Goal: Information Seeking & Learning: Learn about a topic

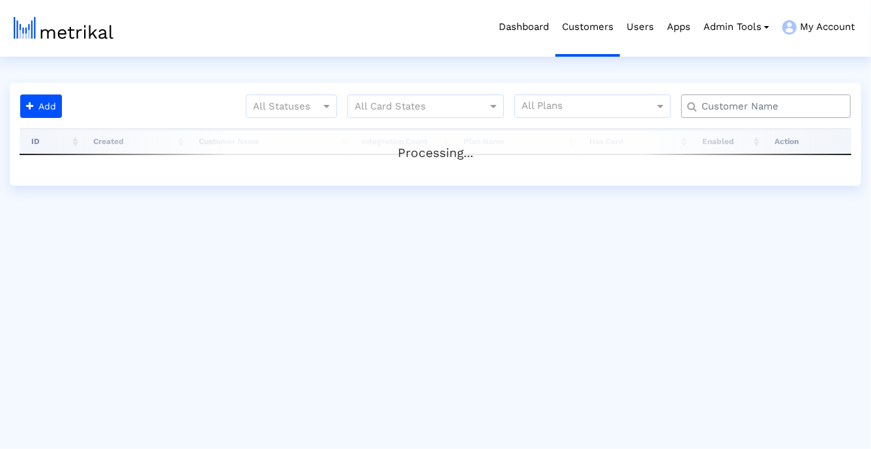
click at [726, 104] on input "text" at bounding box center [768, 107] width 153 height 14
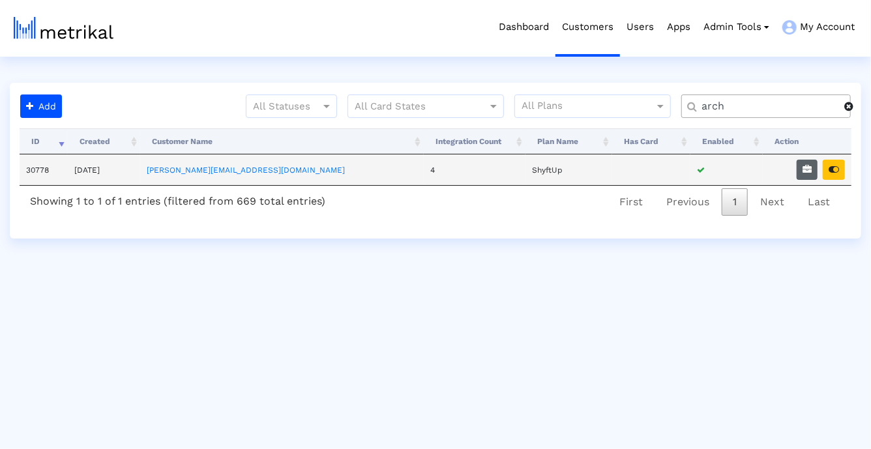
type input "arch"
click at [812, 173] on icon "button" at bounding box center [807, 169] width 9 height 9
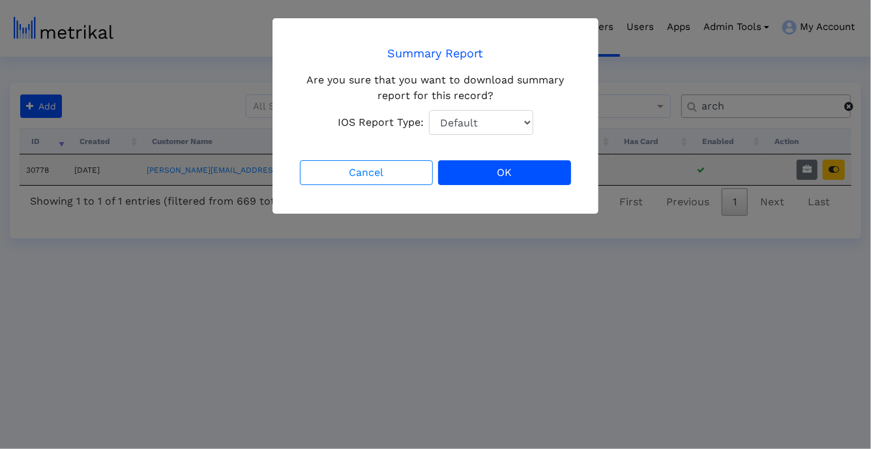
click at [449, 126] on select "Default Total Downloads New Downloads Redownloads" at bounding box center [481, 122] width 104 height 25
select select "1: 1"
click at [429, 110] on select "Default Total Downloads New Downloads Redownloads" at bounding box center [481, 122] width 104 height 25
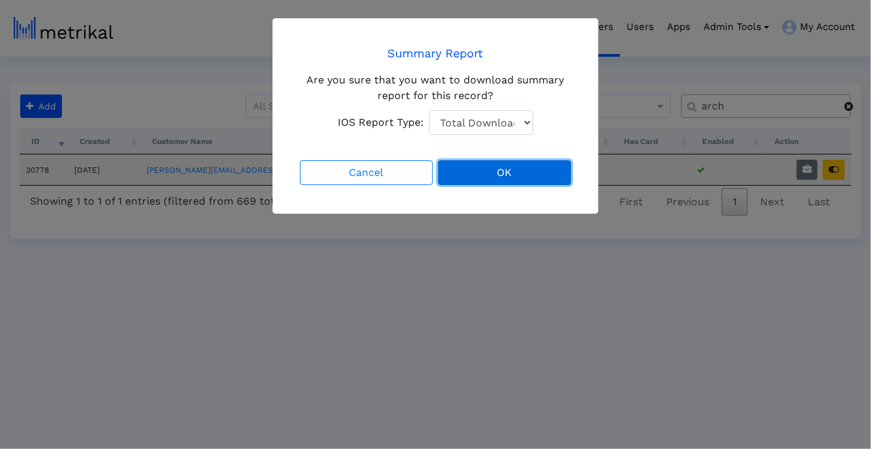
click at [464, 177] on button "OK" at bounding box center [504, 172] width 133 height 25
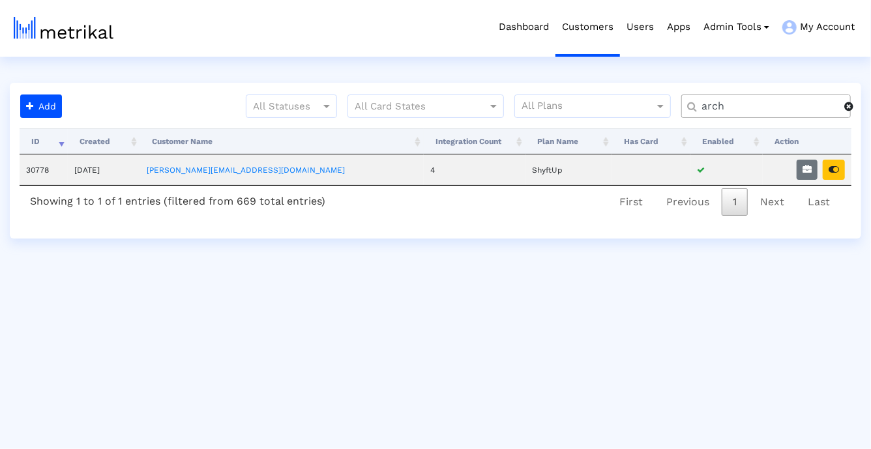
click at [779, 100] on input "arch" at bounding box center [768, 107] width 152 height 14
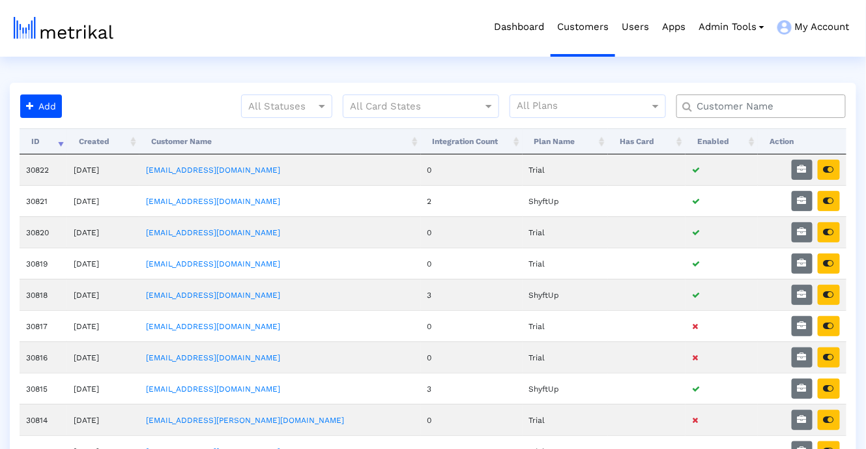
click at [770, 105] on input "text" at bounding box center [764, 107] width 153 height 14
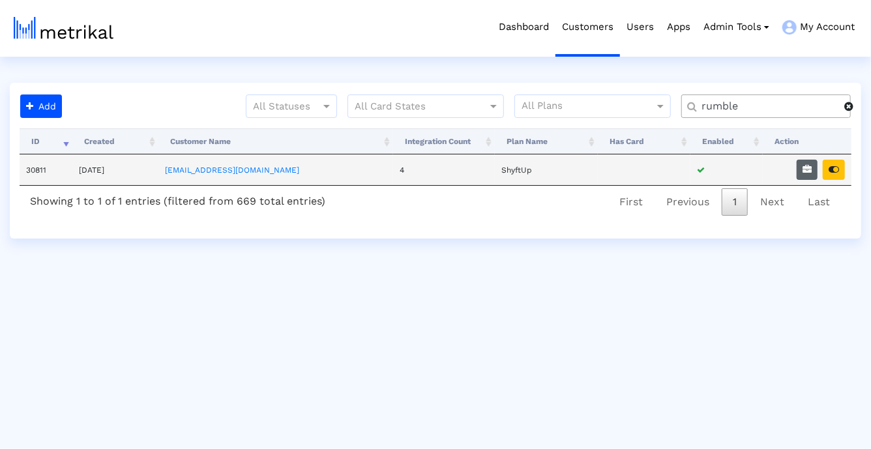
type input "rumble"
click at [806, 173] on icon "button" at bounding box center [807, 169] width 9 height 9
select select "1: 1"
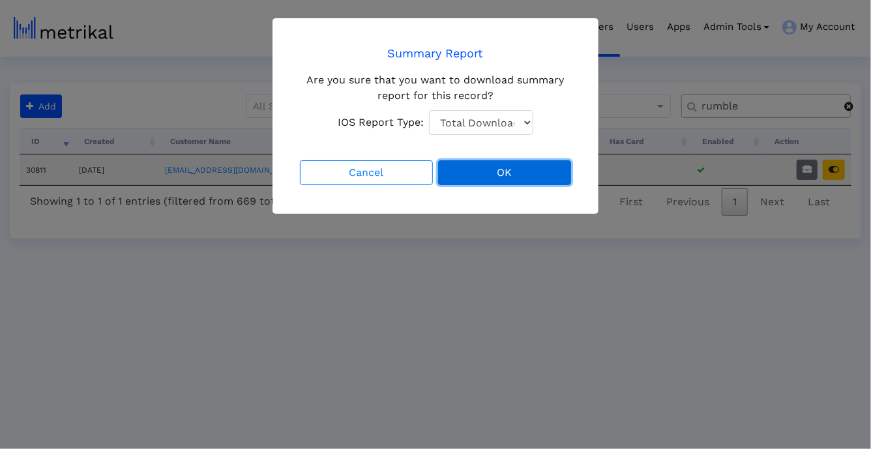
click at [526, 171] on button "OK" at bounding box center [504, 172] width 133 height 25
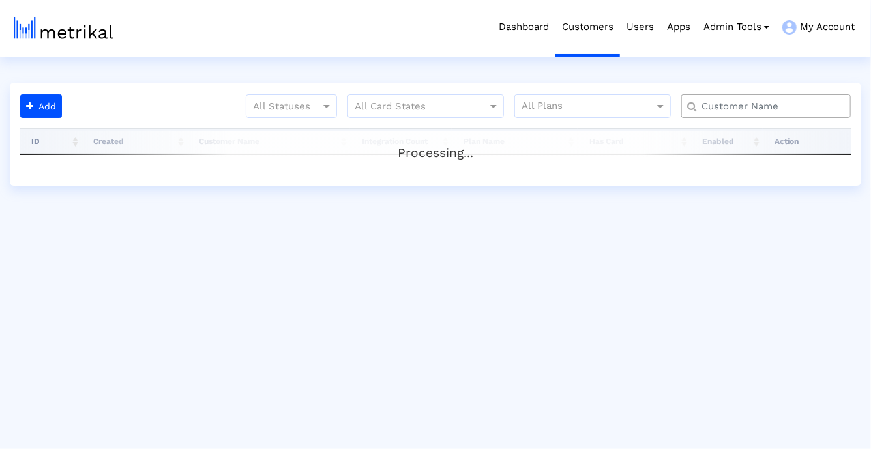
click at [726, 98] on div at bounding box center [766, 106] width 170 height 23
click at [720, 112] on input "text" at bounding box center [768, 107] width 153 height 14
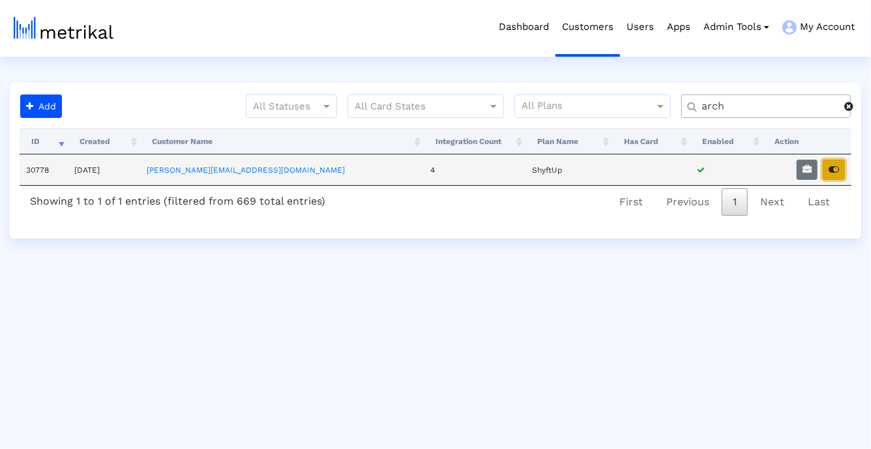
click at [832, 171] on icon "button" at bounding box center [834, 169] width 10 height 9
click at [743, 111] on input "arch" at bounding box center [768, 107] width 152 height 14
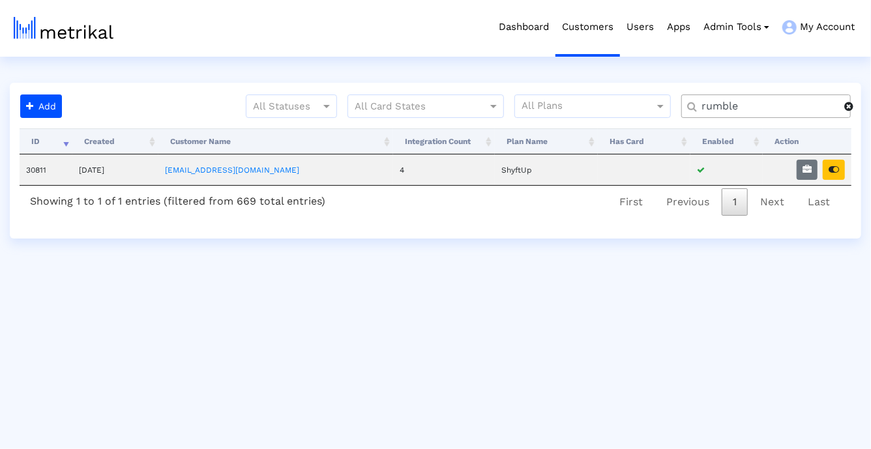
type input "rumble"
click at [808, 171] on icon "button" at bounding box center [807, 169] width 9 height 9
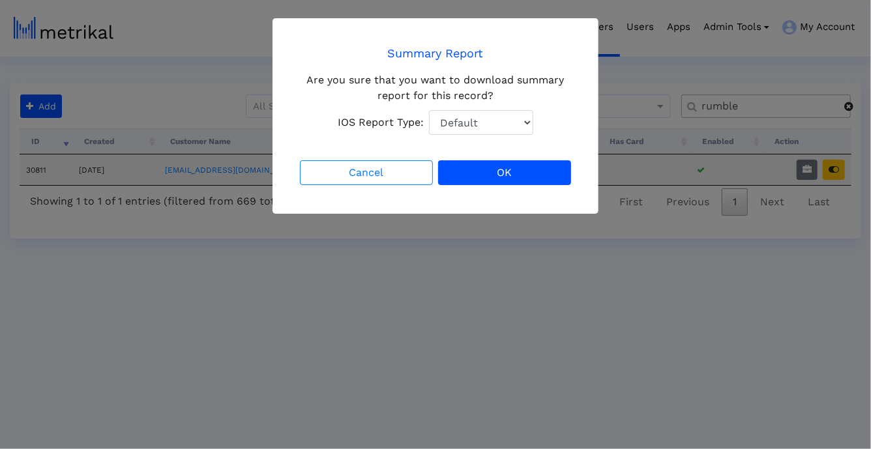
click at [513, 111] on select "Default Total Downloads New Downloads Redownloads" at bounding box center [481, 122] width 104 height 25
select select "1: 1"
click at [429, 110] on select "Default Total Downloads New Downloads Redownloads" at bounding box center [481, 122] width 104 height 25
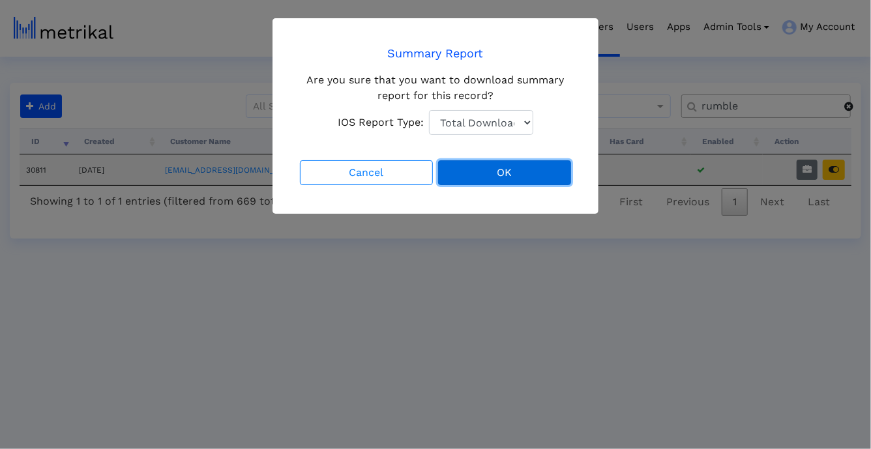
click at [507, 177] on button "OK" at bounding box center [504, 172] width 133 height 25
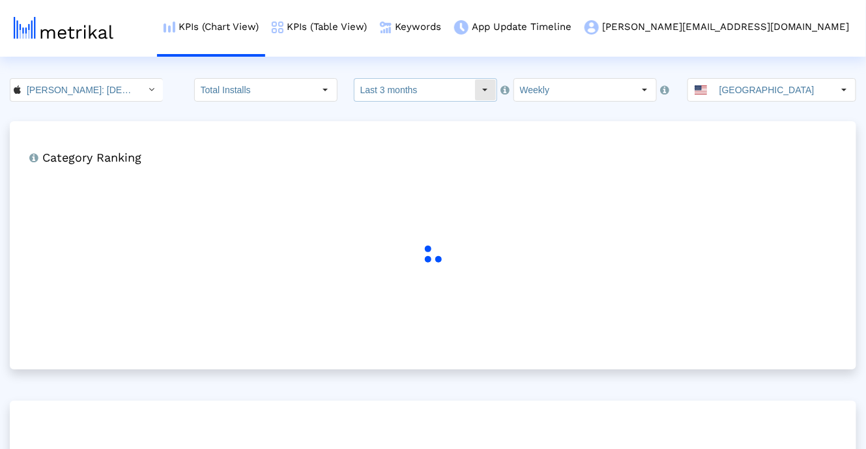
click at [395, 99] on input "Last 3 months" at bounding box center [415, 90] width 120 height 22
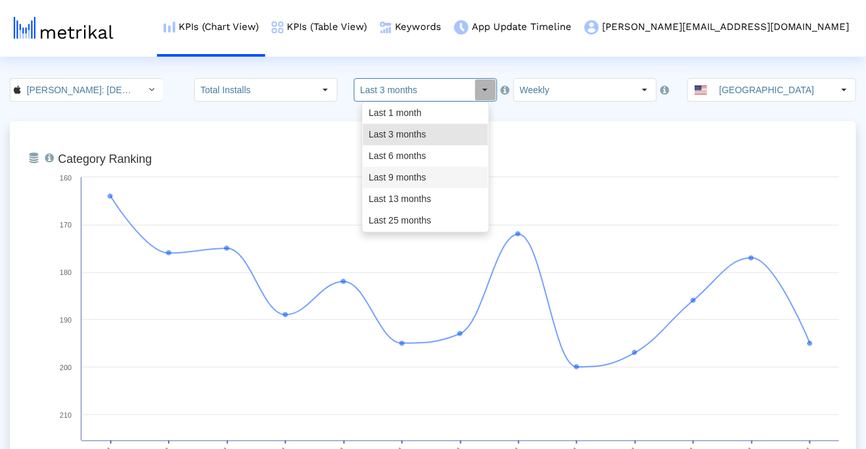
click at [386, 175] on div "Last 9 months" at bounding box center [425, 178] width 125 height 22
type input "Last 9 months"
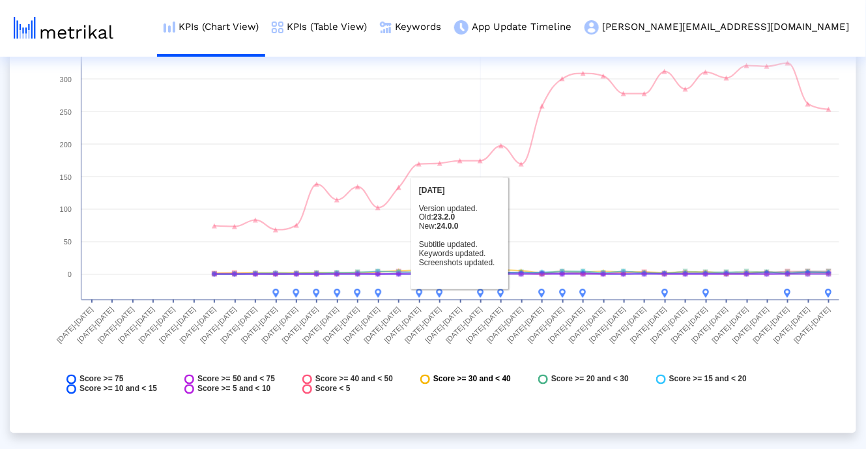
scroll to position [5360, 0]
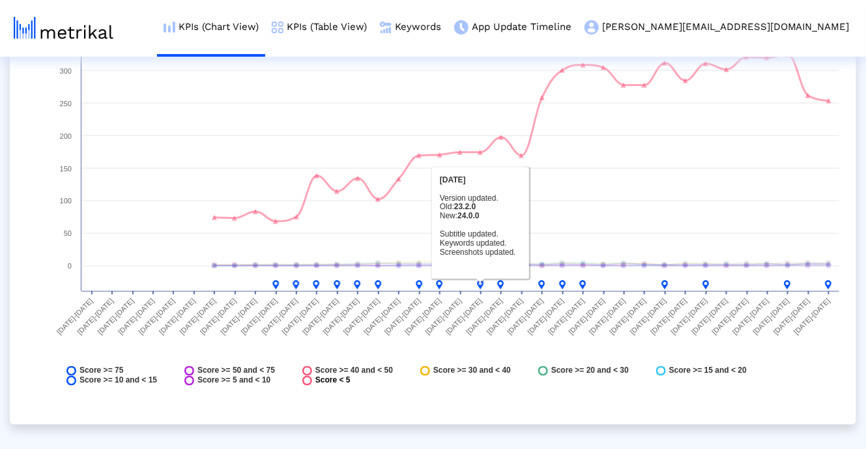
click at [331, 381] on span "Score < 5" at bounding box center [333, 381] width 35 height 10
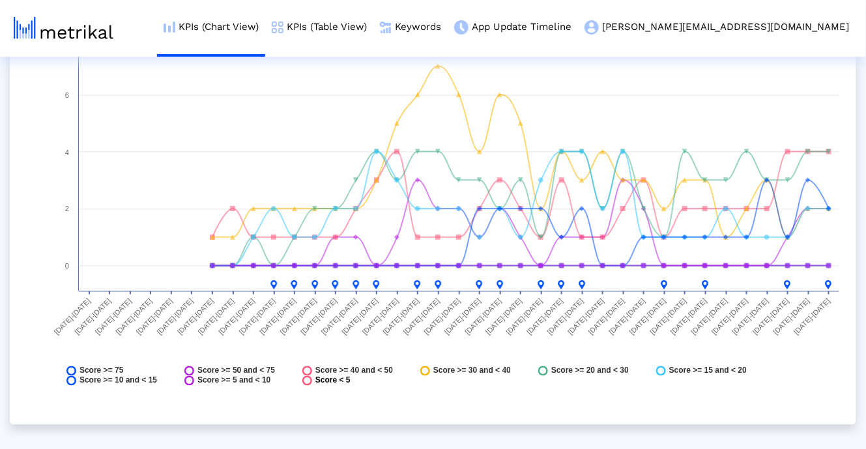
click at [331, 381] on span "Score < 5" at bounding box center [333, 381] width 35 height 10
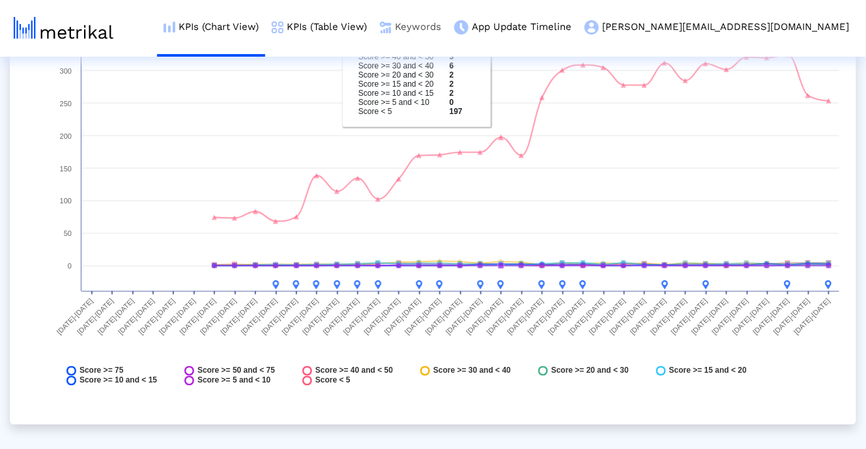
click at [448, 15] on link "Keywords" at bounding box center [411, 27] width 74 height 54
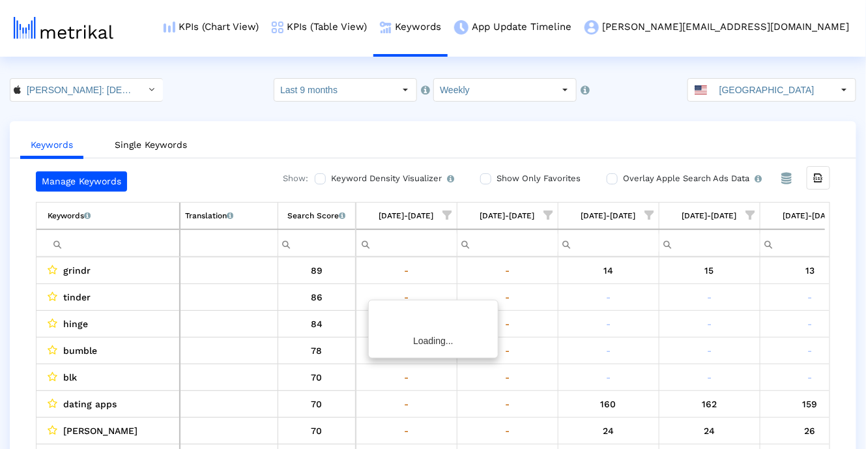
scroll to position [0, 2865]
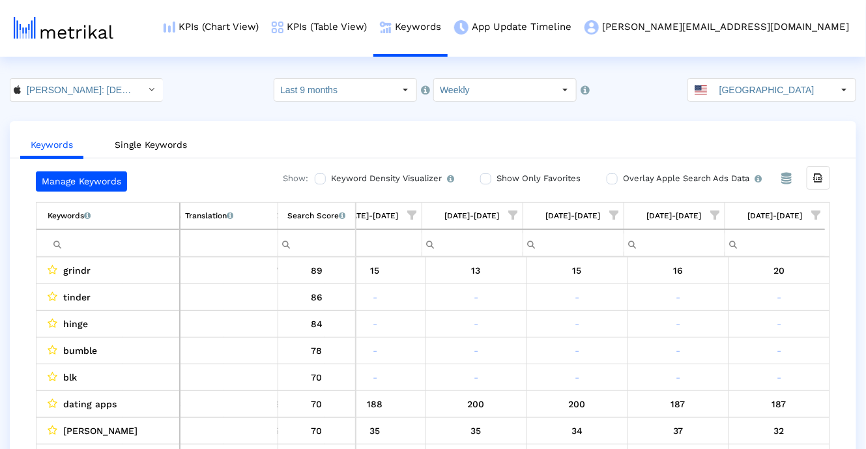
click at [613, 213] on span "Show filter options for column '08/24/25-08/30/25'" at bounding box center [614, 215] width 9 height 9
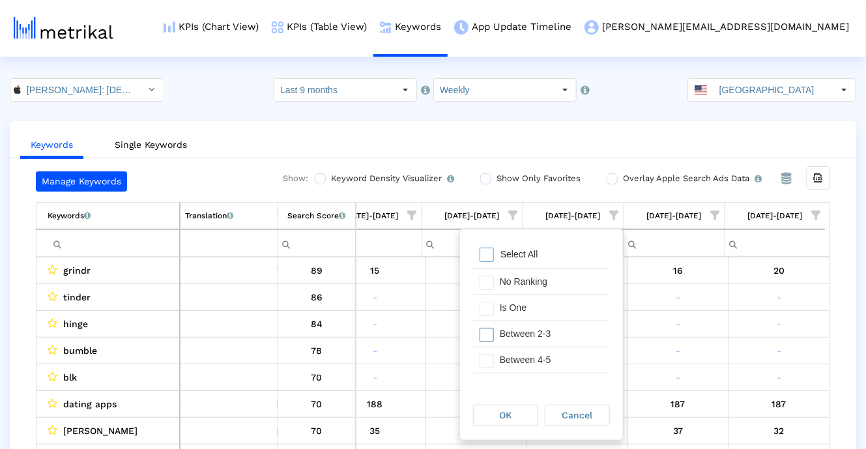
click at [561, 321] on div "Between 2-3" at bounding box center [541, 334] width 137 height 26
click at [558, 349] on div "Between 4-5" at bounding box center [552, 359] width 117 height 25
click at [522, 306] on div "Is One" at bounding box center [552, 307] width 117 height 25
click at [520, 413] on div "OK" at bounding box center [506, 416] width 64 height 20
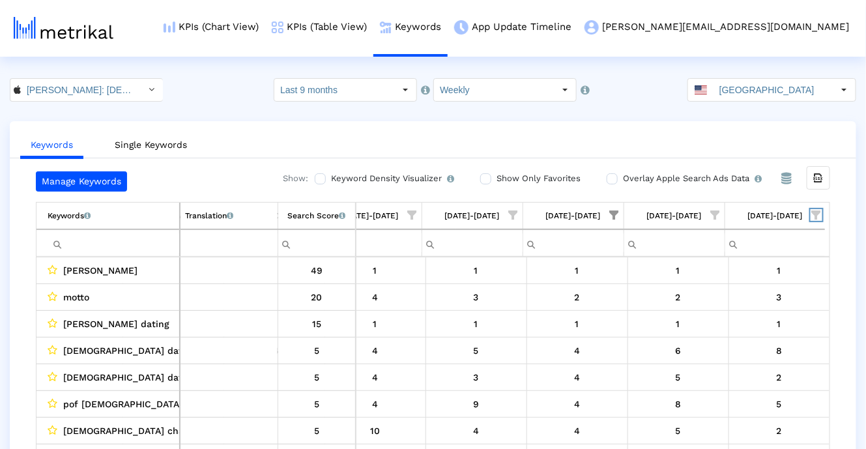
click at [816, 212] on span "Show filter options for column '09/07/25-09/13/25'" at bounding box center [816, 215] width 9 height 9
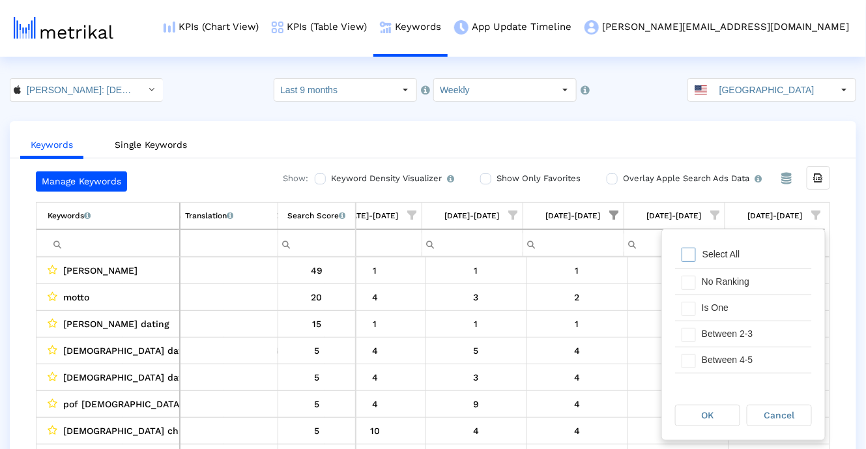
click at [748, 263] on div "Select All" at bounding box center [743, 256] width 137 height 26
click at [726, 310] on div "Is One" at bounding box center [754, 307] width 117 height 25
click at [726, 328] on div "Between 2-3" at bounding box center [754, 333] width 117 height 25
click at [723, 349] on div "Between 4-5" at bounding box center [754, 359] width 117 height 25
click at [707, 418] on span "OK" at bounding box center [708, 415] width 12 height 10
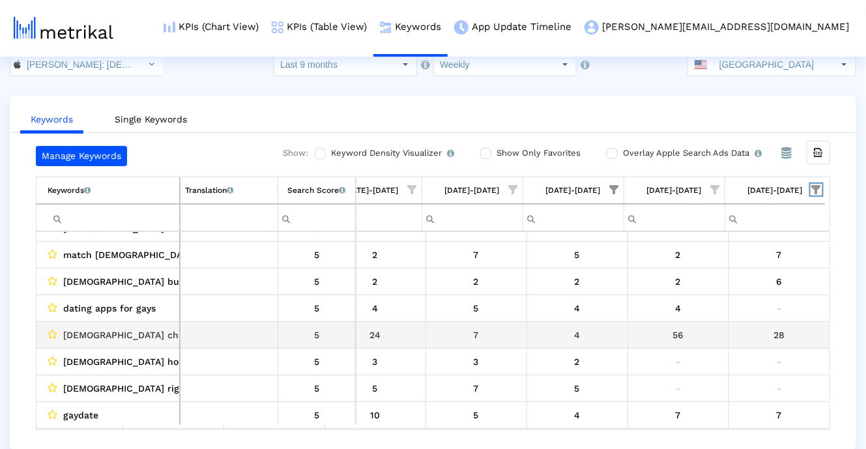
scroll to position [1088, 2865]
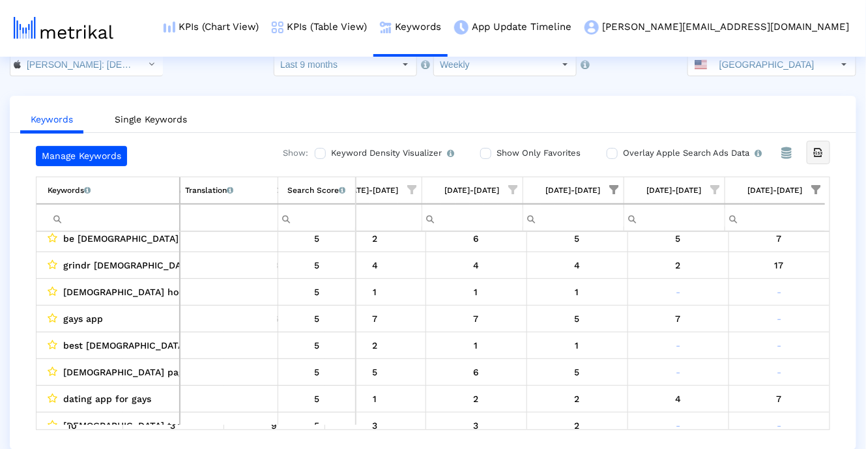
click at [821, 154] on icon "Export all data" at bounding box center [819, 153] width 12 height 12
click at [647, 153] on label "Overlay Apple Search Ads Data Turn this on to view Apple Search Ads metrics (in…" at bounding box center [691, 153] width 142 height 14
click at [615, 153] on input "Overlay Apple Search Ads Data Turn this on to view Apple Search Ads metrics (in…" at bounding box center [611, 153] width 8 height 8
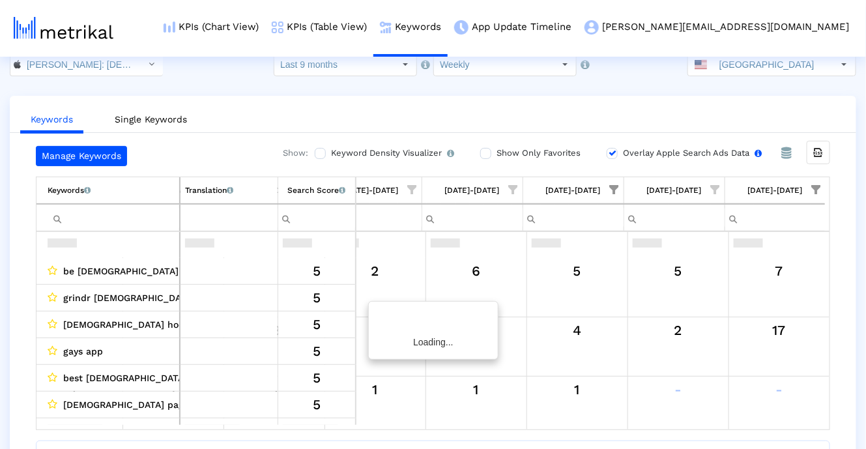
scroll to position [1492, 0]
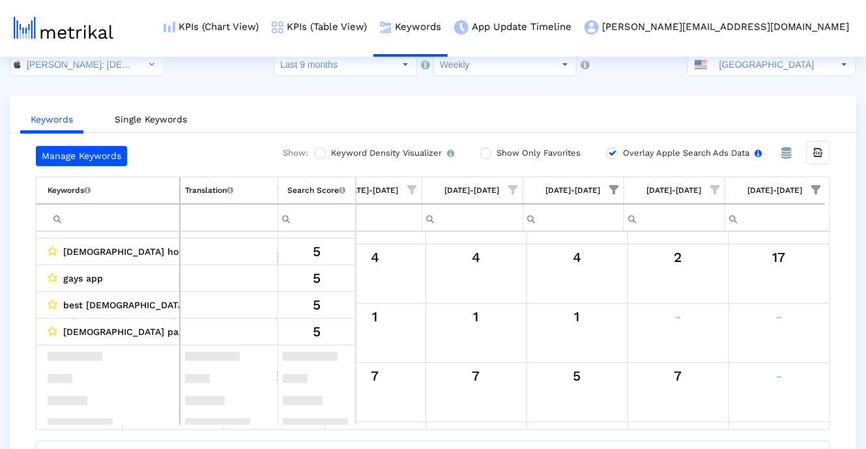
click at [647, 153] on label "Overlay Apple Search Ads Data Turn this on to view Apple Search Ads metrics (in…" at bounding box center [691, 153] width 142 height 14
click at [615, 153] on input "Overlay Apple Search Ads Data Turn this on to view Apple Search Ads metrics (in…" at bounding box center [611, 153] width 8 height 8
checkbox input "false"
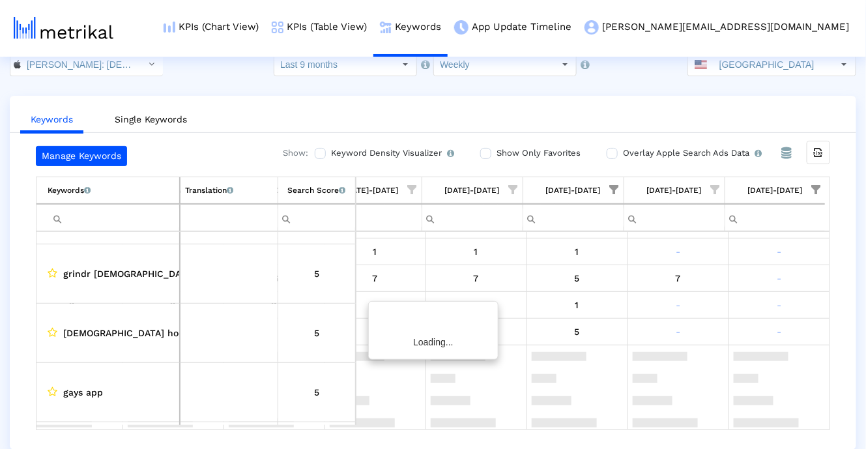
scroll to position [1466, 0]
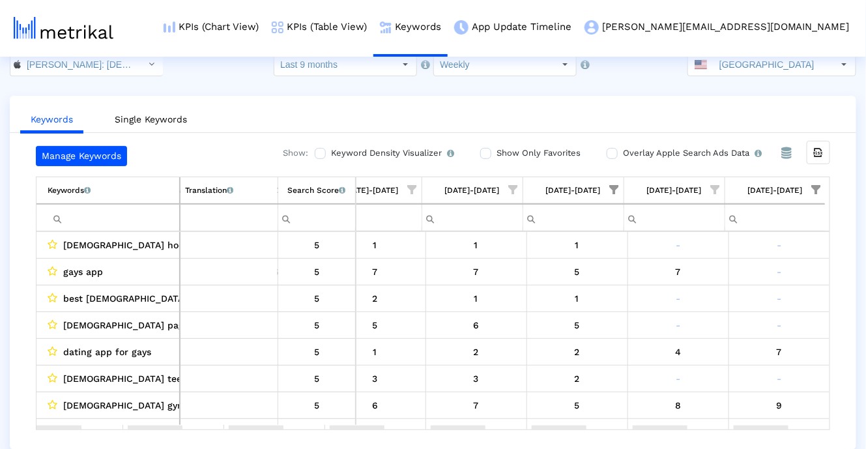
click at [513, 146] on label "Show Only Favorites" at bounding box center [537, 153] width 87 height 14
click at [489, 149] on input "Show Only Favorites" at bounding box center [484, 153] width 8 height 8
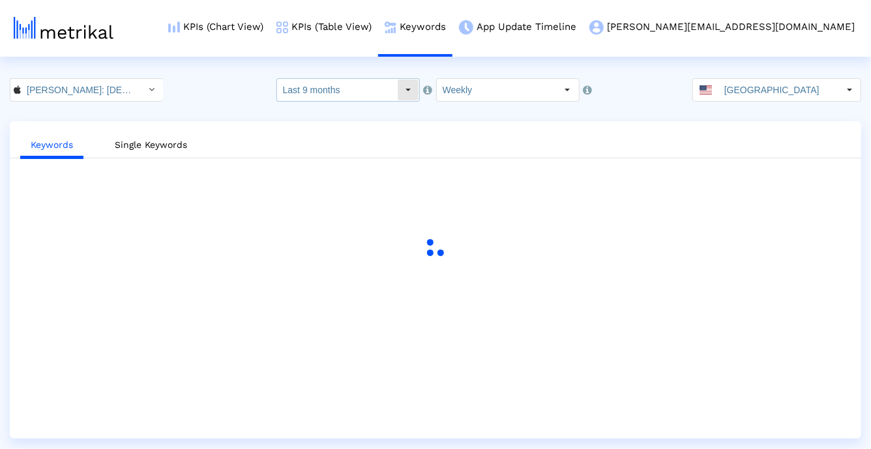
click at [363, 96] on input "Last 9 months" at bounding box center [337, 90] width 120 height 22
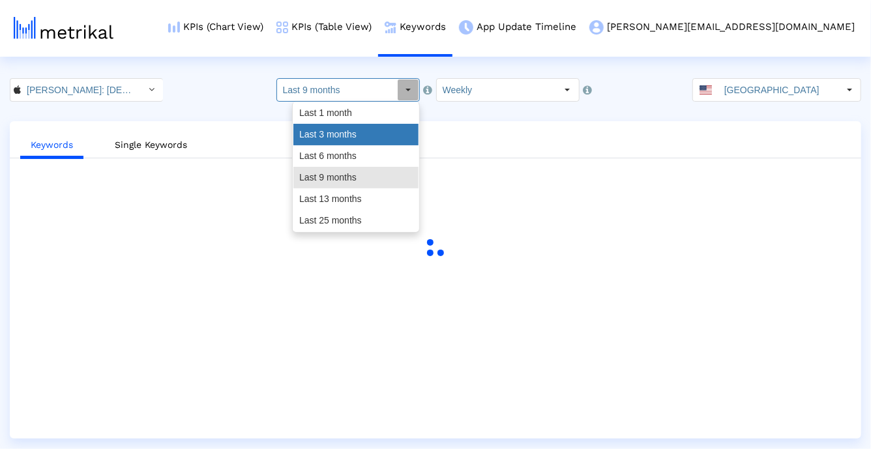
click at [349, 139] on div "Last 3 months" at bounding box center [355, 135] width 125 height 22
type input "Last 3 months"
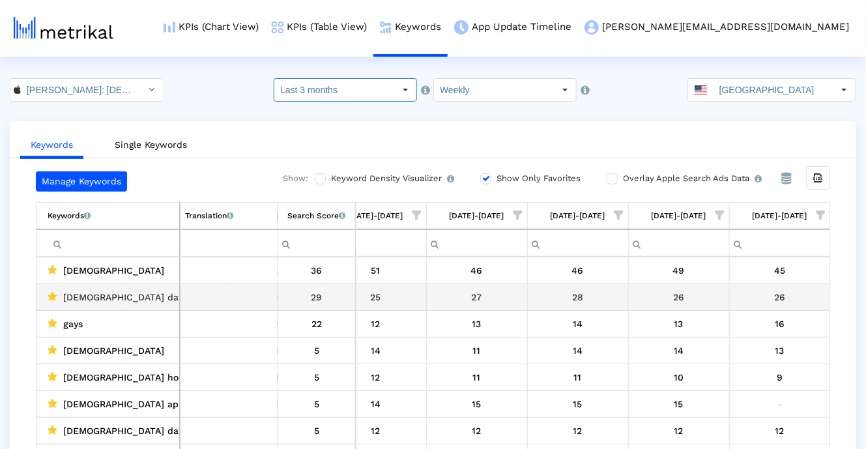
scroll to position [25, 0]
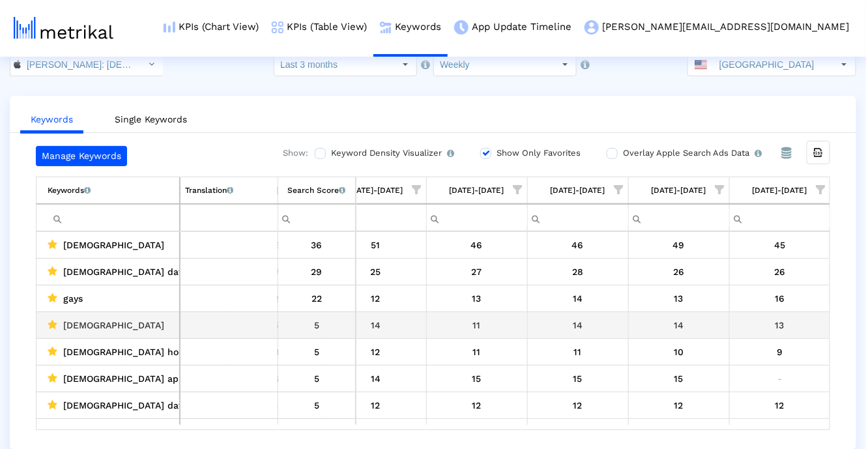
click at [720, 314] on td "14" at bounding box center [678, 325] width 101 height 27
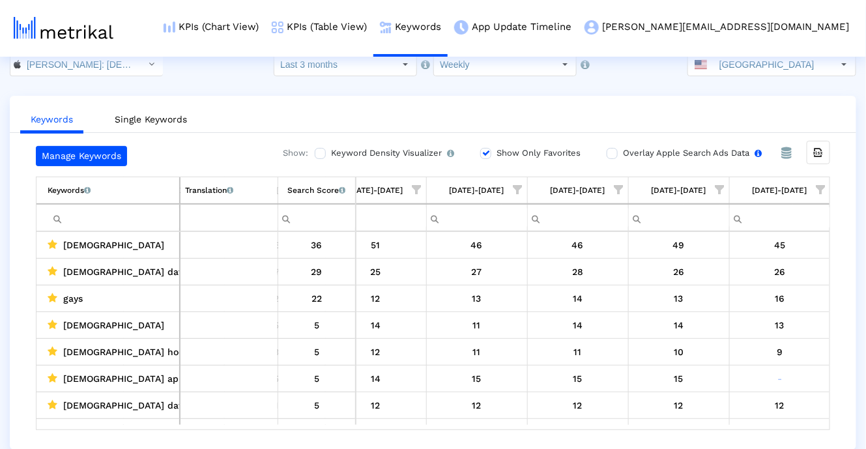
click at [673, 151] on label "Overlay Apple Search Ads Data Turn this on to view Apple Search Ads metrics (in…" at bounding box center [691, 153] width 142 height 14
click at [615, 151] on input "Overlay Apple Search Ads Data Turn this on to view Apple Search Ads metrics (in…" at bounding box center [611, 153] width 8 height 8
checkbox input "true"
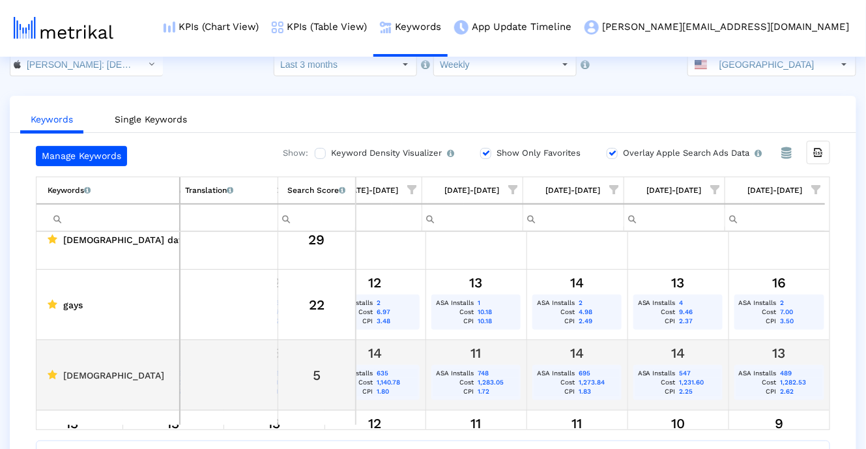
scroll to position [85, 0]
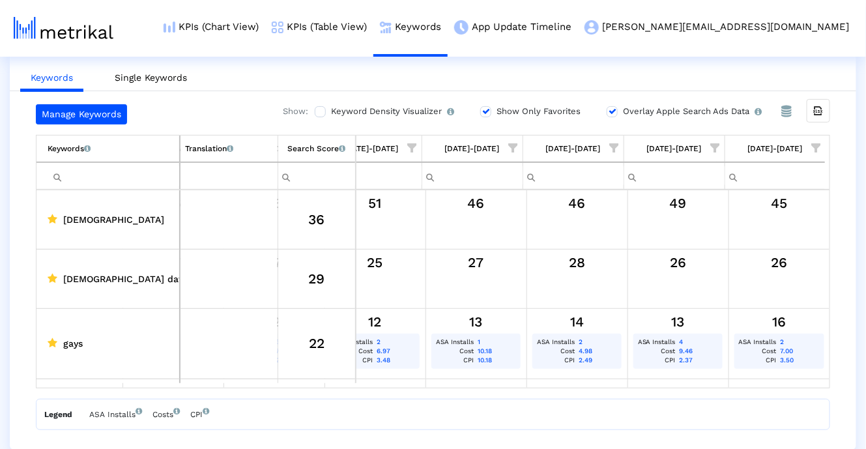
click at [545, 115] on label "Show Only Favorites" at bounding box center [537, 111] width 87 height 14
click at [489, 115] on input "Show Only Favorites" at bounding box center [484, 112] width 8 height 8
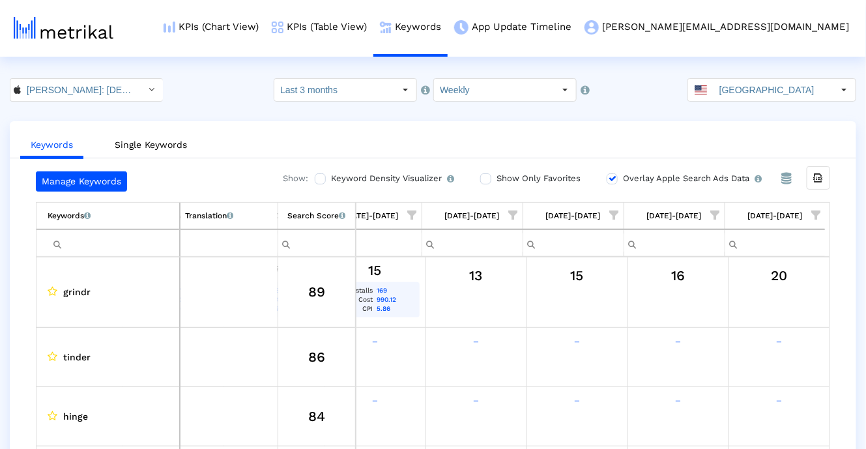
click at [533, 179] on label "Show Only Favorites" at bounding box center [537, 178] width 87 height 14
click at [489, 179] on input "Show Only Favorites" at bounding box center [484, 179] width 8 height 8
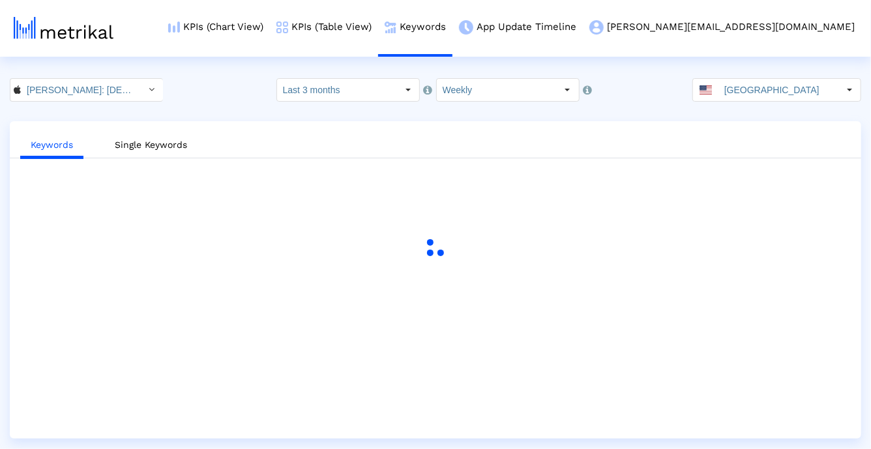
click at [650, 166] on div "Keywords Single Keywords" at bounding box center [435, 279] width 851 height 317
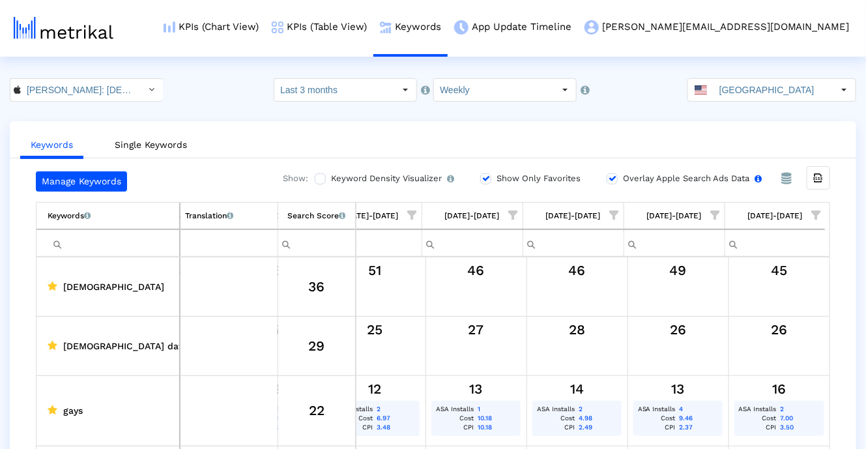
click at [645, 177] on label "Overlay Apple Search Ads Data Turn this on to view Apple Search Ads metrics (in…" at bounding box center [691, 178] width 142 height 14
click at [615, 177] on input "Overlay Apple Search Ads Data Turn this on to view Apple Search Ads metrics (in…" at bounding box center [611, 179] width 8 height 8
checkbox input "false"
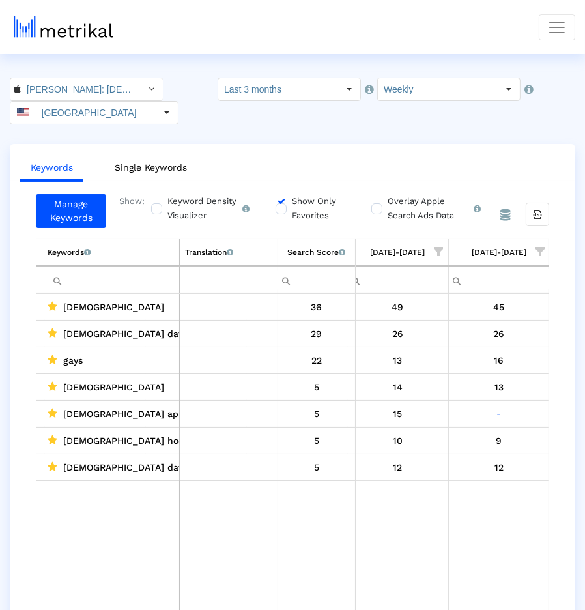
click at [552, 126] on crea-index "Archer: Gay Dating & Chat < 6446289426 > Select how far back from today you wou…" at bounding box center [292, 375] width 585 height 595
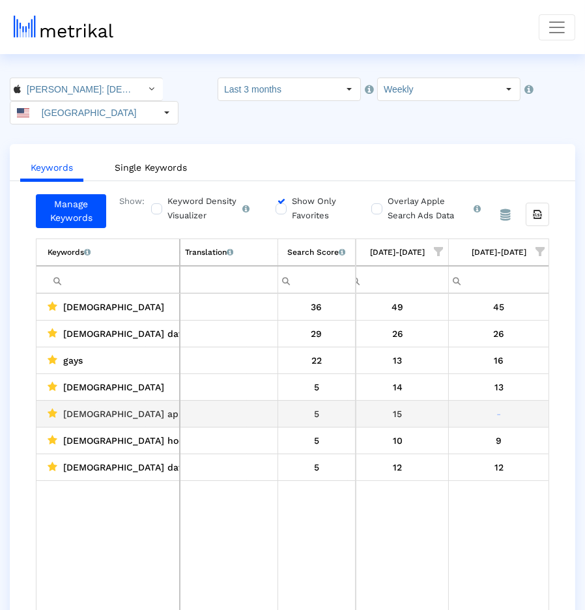
click at [482, 407] on div "-" at bounding box center [500, 414] width 92 height 17
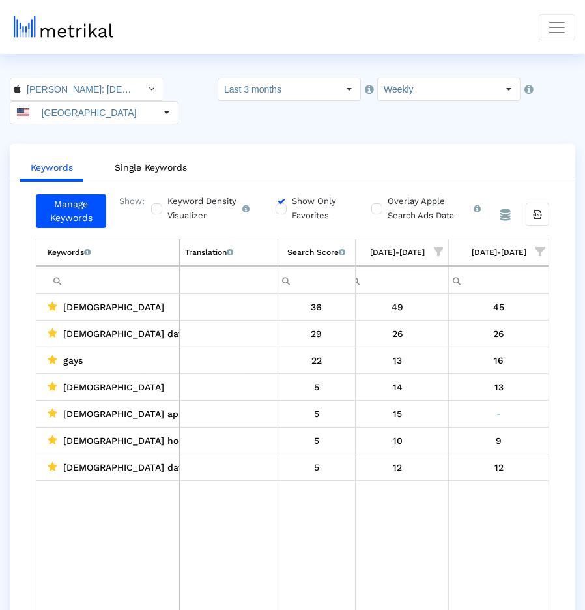
click at [289, 204] on label "Show Only Favorites" at bounding box center [317, 208] width 57 height 29
click at [277, 204] on input "Show Only Favorites" at bounding box center [280, 202] width 8 height 8
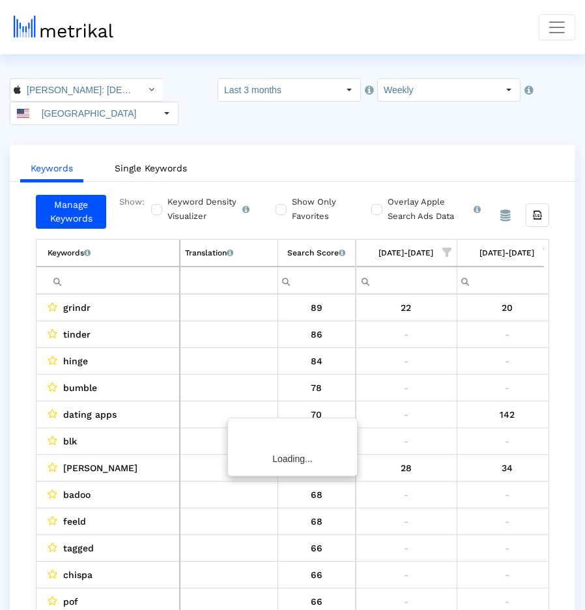
scroll to position [0, 1125]
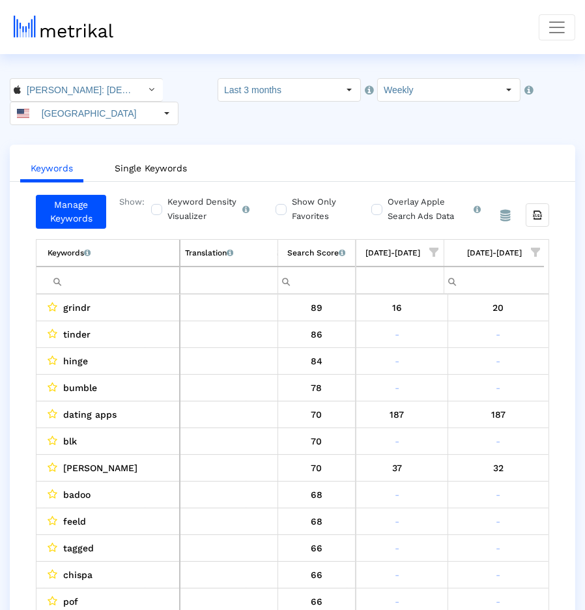
click at [138, 282] on input "Filter cell" at bounding box center [114, 281] width 132 height 22
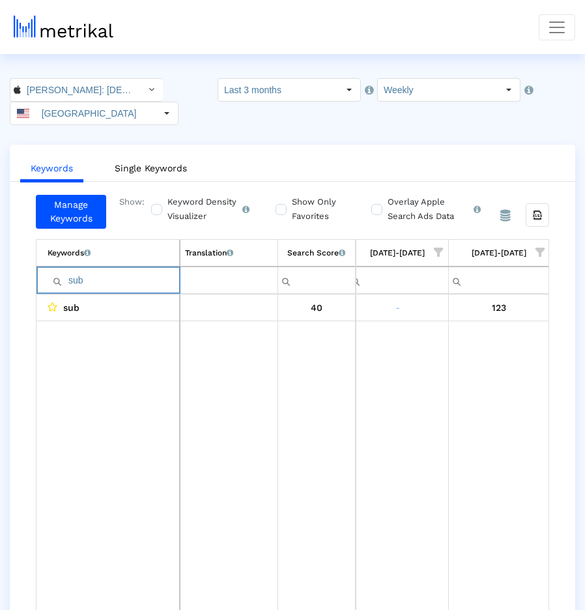
scroll to position [0, 1113]
click at [139, 278] on input "sub" at bounding box center [114, 281] width 132 height 22
click at [139, 280] on input "bond" at bounding box center [114, 281] width 132 height 22
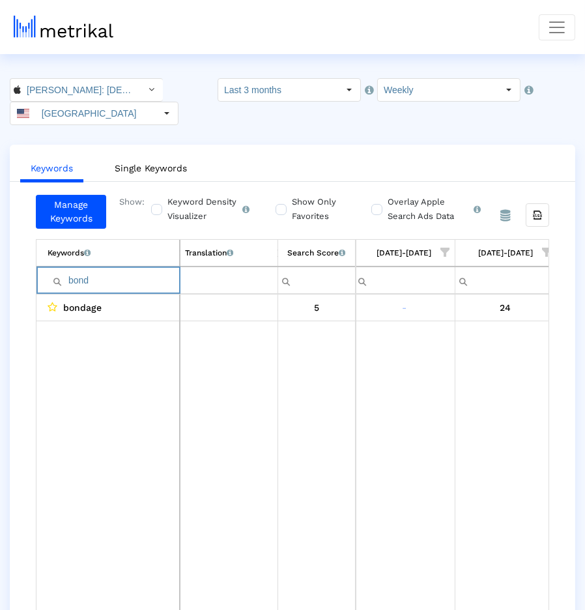
click at [139, 280] on input "bond" at bounding box center [114, 281] width 132 height 22
click at [160, 284] on input "dom" at bounding box center [114, 281] width 132 height 22
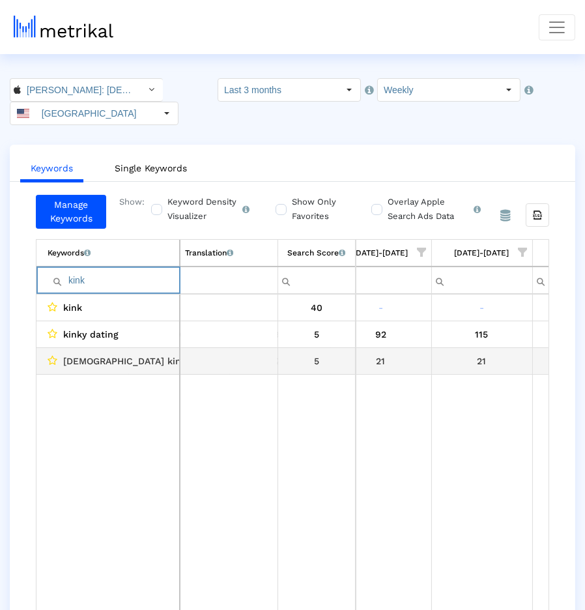
scroll to position [0, 1120]
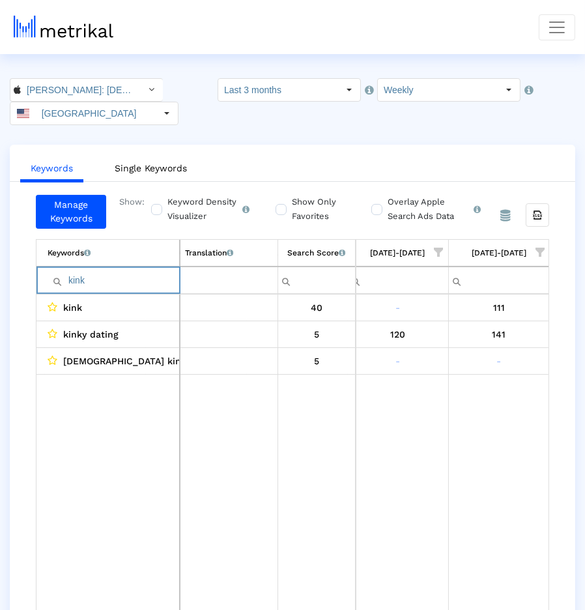
click at [162, 285] on input "kink" at bounding box center [114, 281] width 132 height 22
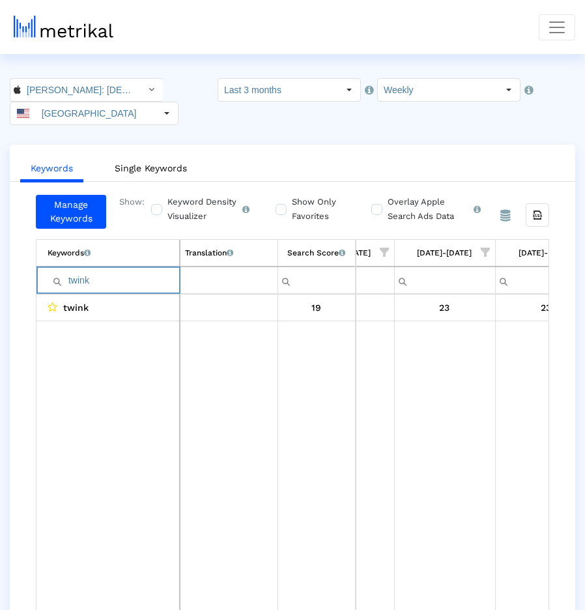
scroll to position [0, 997]
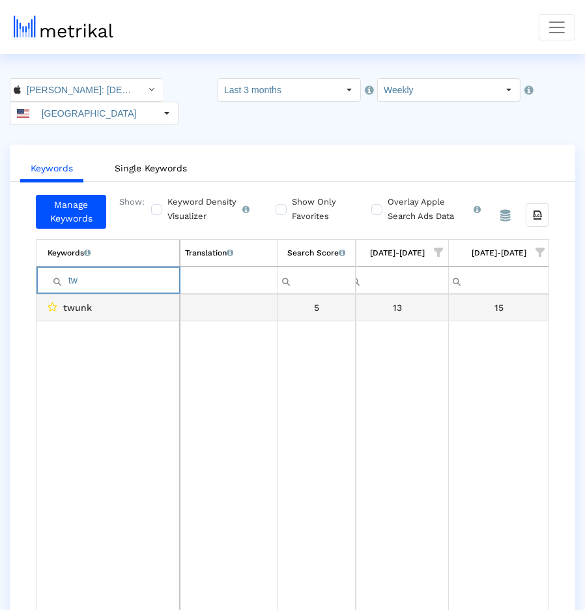
type input "t"
type input "men"
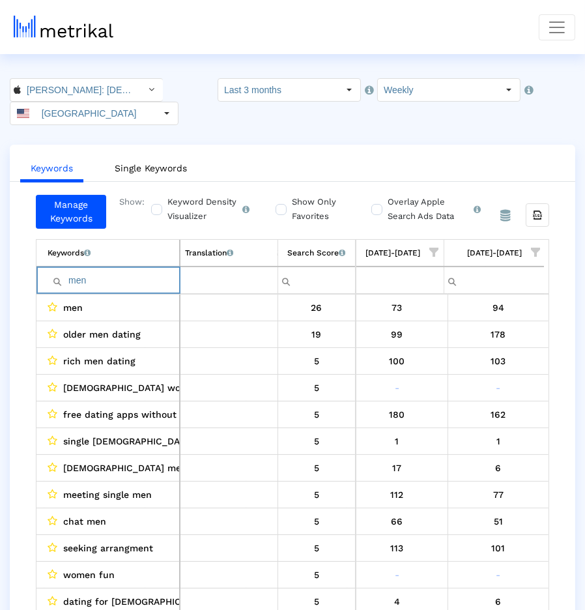
click at [134, 282] on input "men" at bounding box center [114, 281] width 132 height 22
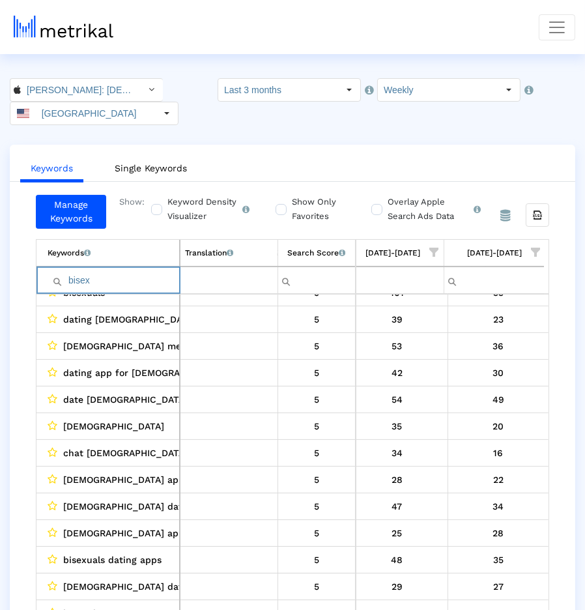
click at [111, 271] on input "bisex" at bounding box center [114, 281] width 132 height 22
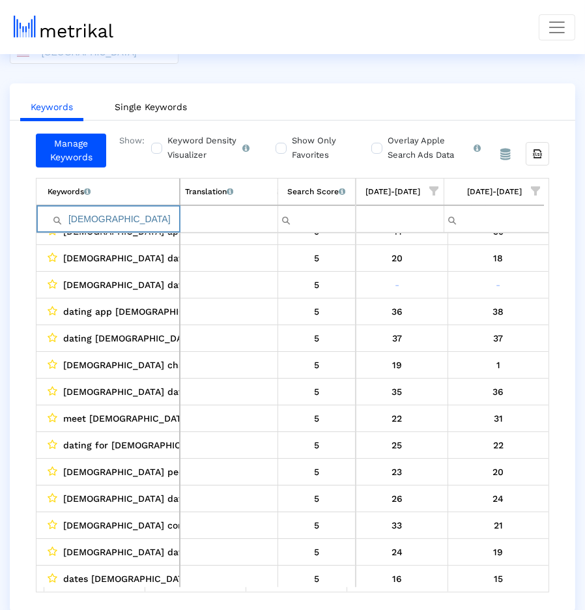
click at [155, 223] on input "lgbt" at bounding box center [114, 220] width 132 height 22
type input "g"
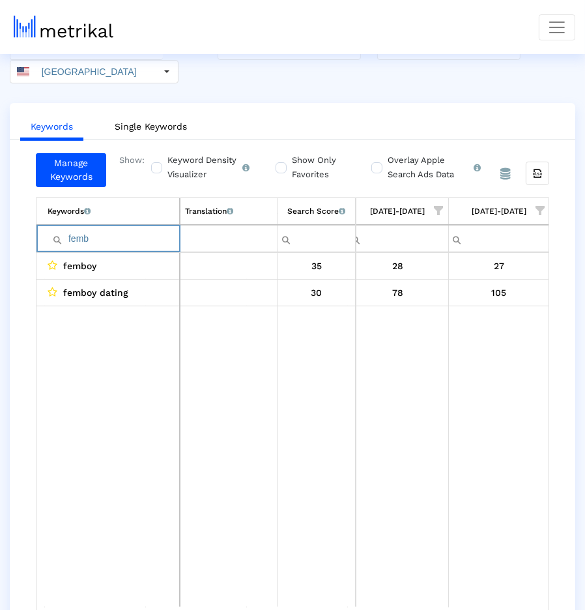
click at [115, 239] on input "femb" at bounding box center [114, 239] width 132 height 22
click at [135, 243] on input "ever" at bounding box center [114, 239] width 132 height 22
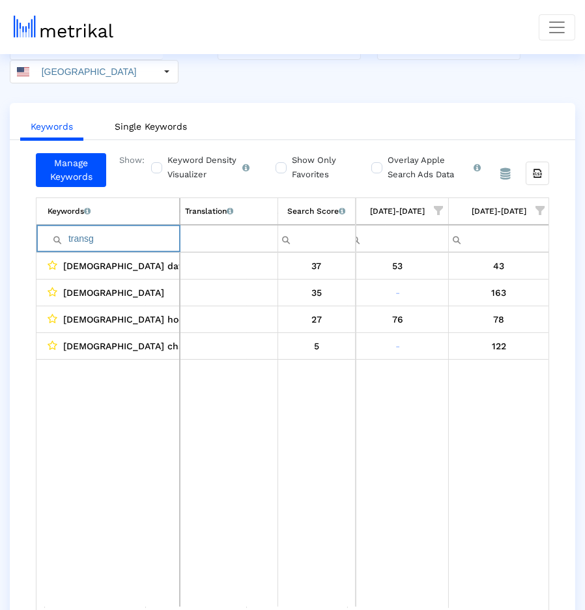
type input "transg"
click at [506, 441] on td "Data grid" at bounding box center [499, 483] width 101 height 249
click at [110, 240] on input "transg" at bounding box center [114, 239] width 132 height 22
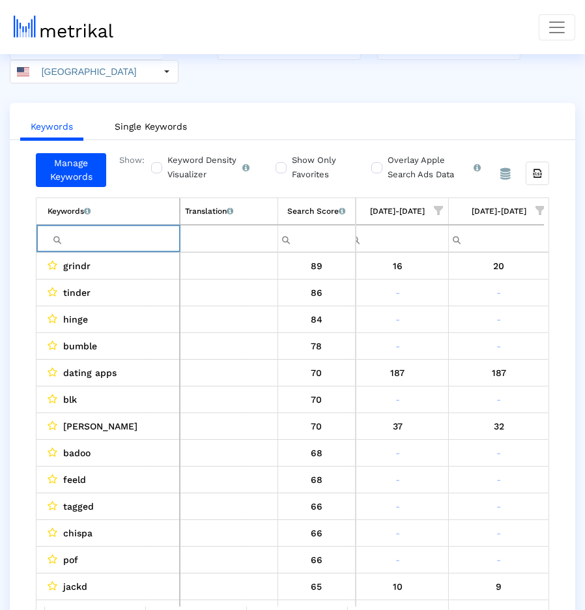
click at [542, 206] on span "Show filter options for column '09/07/25-09/13/25'" at bounding box center [540, 210] width 9 height 9
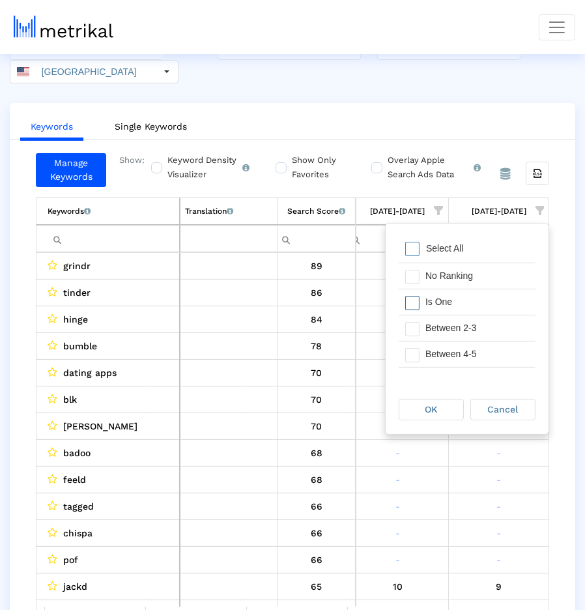
click at [499, 300] on div "Is One" at bounding box center [477, 301] width 117 height 25
click at [493, 333] on div "Between 2-3" at bounding box center [477, 328] width 117 height 25
click at [493, 349] on div "Between 4-5" at bounding box center [477, 354] width 117 height 25
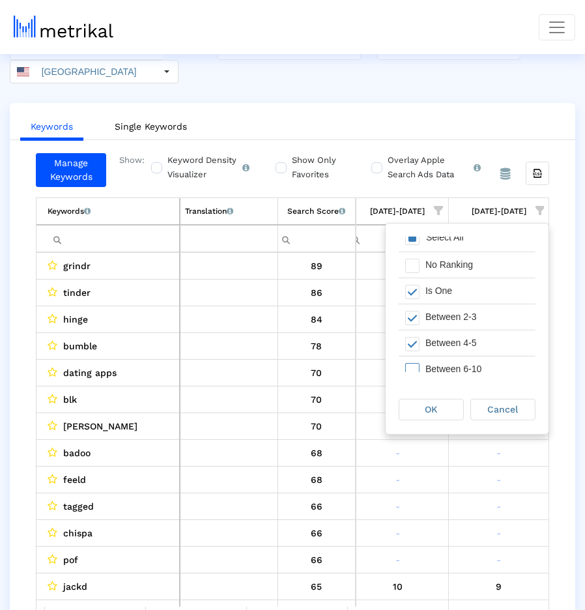
click at [488, 363] on div "Between 6-10" at bounding box center [477, 369] width 117 height 25
click at [443, 409] on div "OK" at bounding box center [432, 410] width 64 height 20
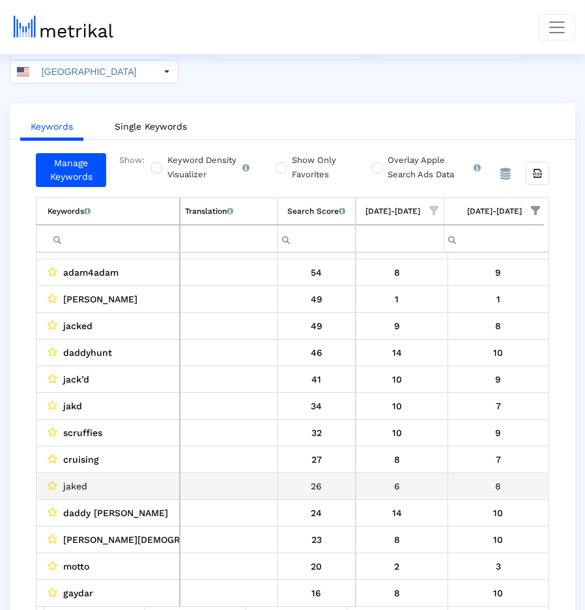
scroll to position [27, 0]
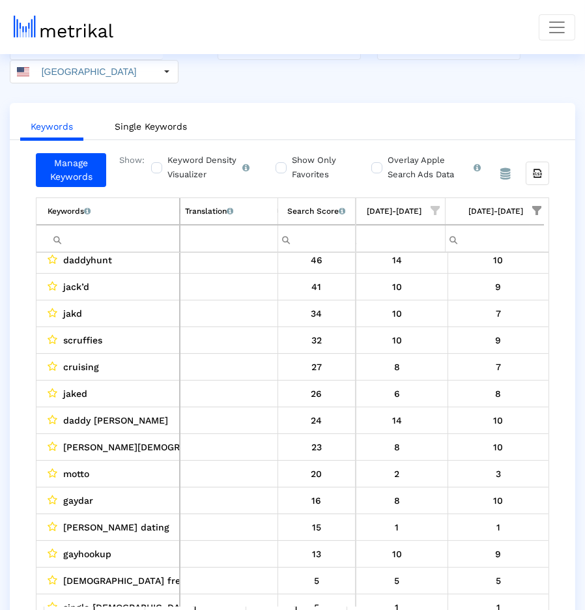
click at [160, 240] on input "Filter cell" at bounding box center [114, 239] width 132 height 22
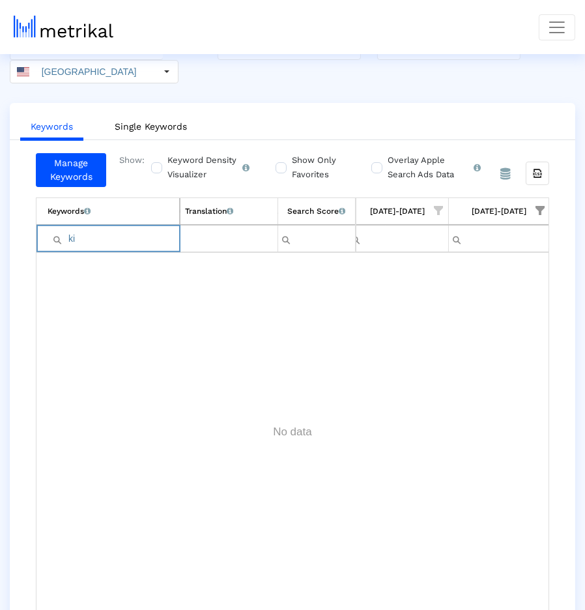
type input "k"
type input "f"
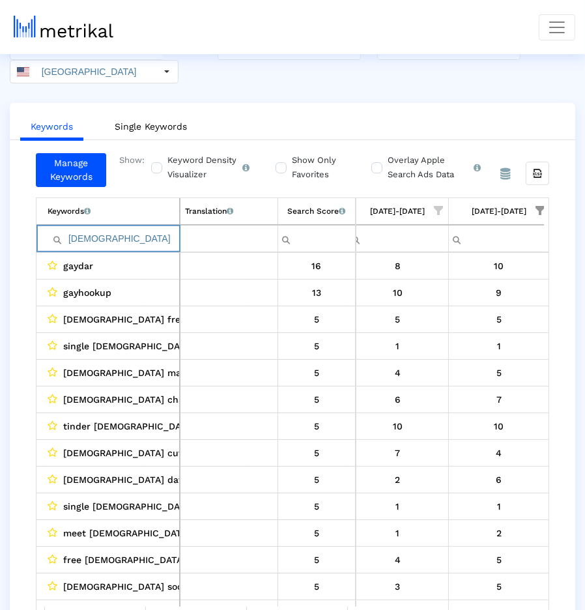
type input "gay"
click at [385, 169] on label "Overlay Apple Search Ads Data Turn this on to view Apple Search Ads metrics (in…" at bounding box center [433, 167] width 96 height 29
click at [379, 165] on input "Overlay Apple Search Ads Data Turn this on to view Apple Search Ads metrics (in…" at bounding box center [376, 160] width 8 height 8
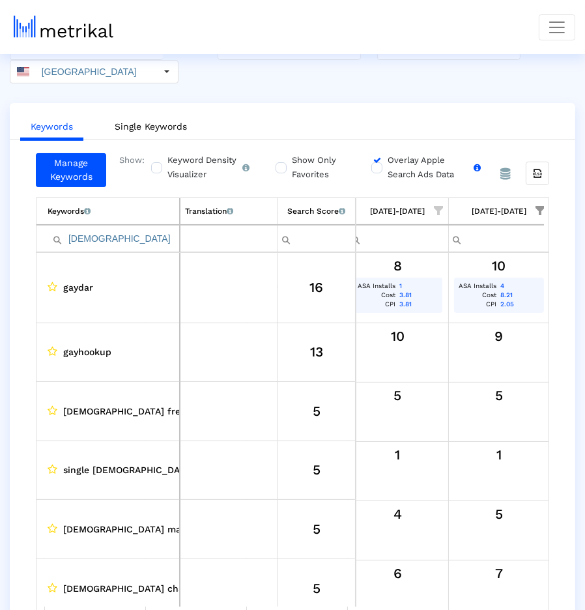
click at [385, 169] on label "Overlay Apple Search Ads Data Turn this on to view Apple Search Ads metrics (in…" at bounding box center [433, 167] width 96 height 29
click at [379, 165] on input "Overlay Apple Search Ads Data Turn this on to view Apple Search Ads metrics (in…" at bounding box center [376, 160] width 8 height 8
checkbox input "false"
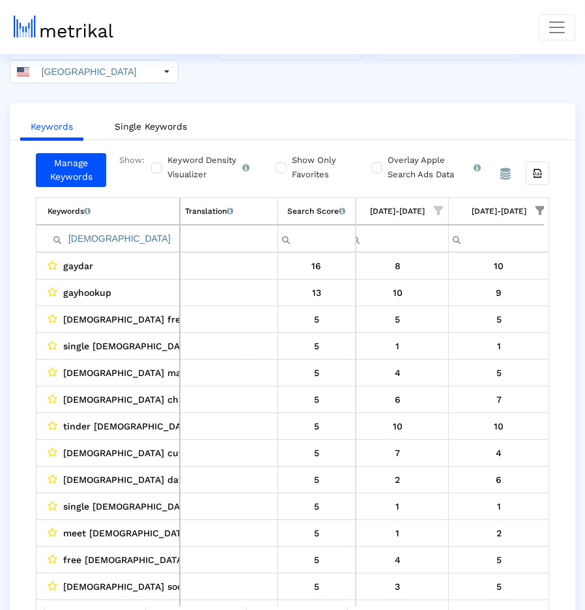
click at [135, 243] on input "gay" at bounding box center [114, 239] width 132 height 22
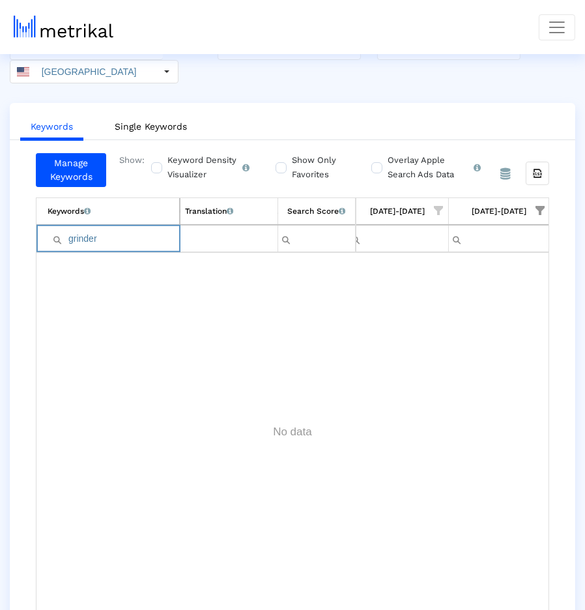
click at [541, 210] on span "Show filter options for column '09/07/25-09/13/25'" at bounding box center [540, 210] width 9 height 9
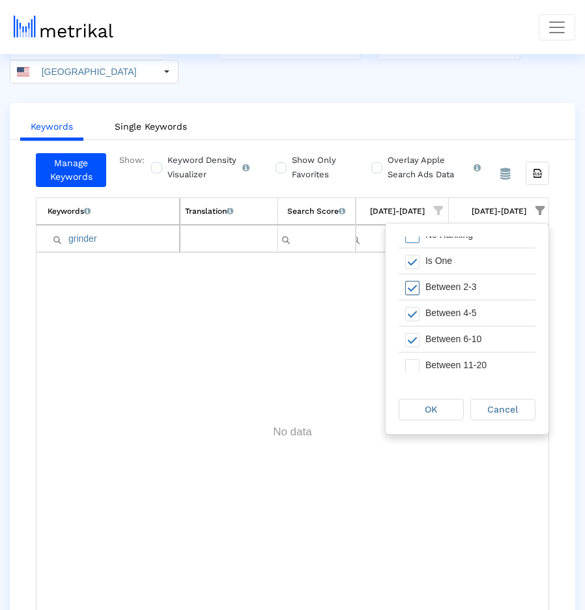
scroll to position [71, 0]
click at [481, 333] on div "Between 11-20" at bounding box center [477, 335] width 117 height 25
click at [481, 350] on div "Greater Than 21" at bounding box center [477, 361] width 117 height 25
click at [447, 422] on div "OK Cancel" at bounding box center [467, 410] width 163 height 50
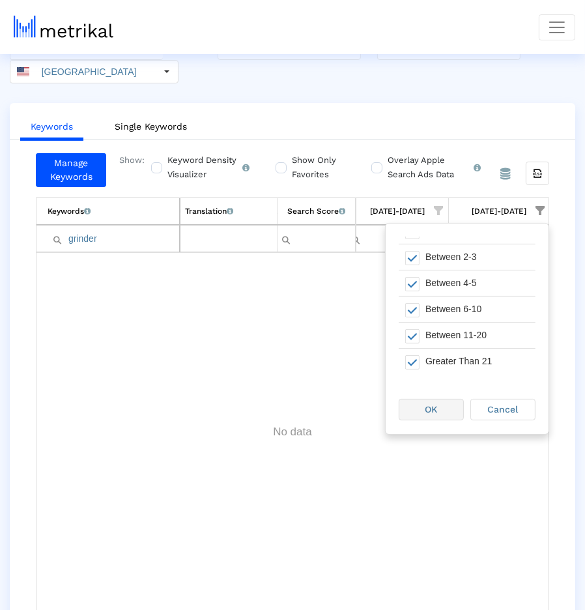
click at [447, 415] on div "OK" at bounding box center [432, 410] width 64 height 20
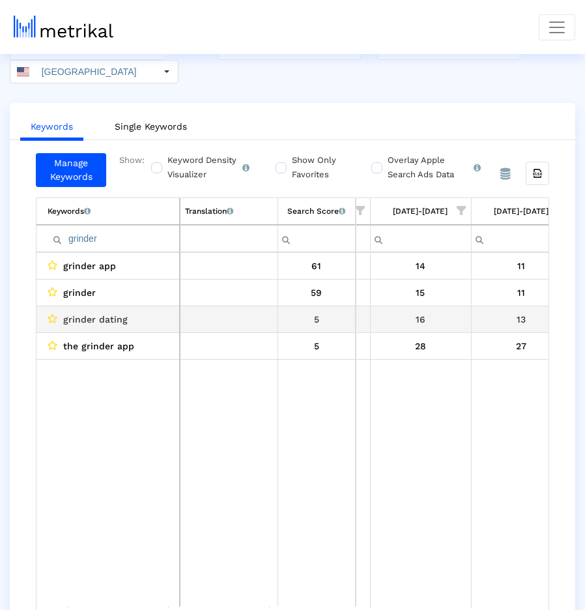
scroll to position [0, 1120]
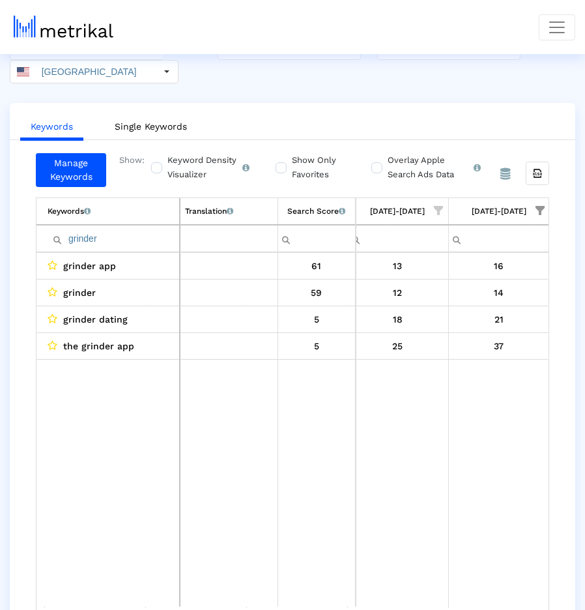
click at [138, 237] on input "grinder" at bounding box center [114, 239] width 132 height 22
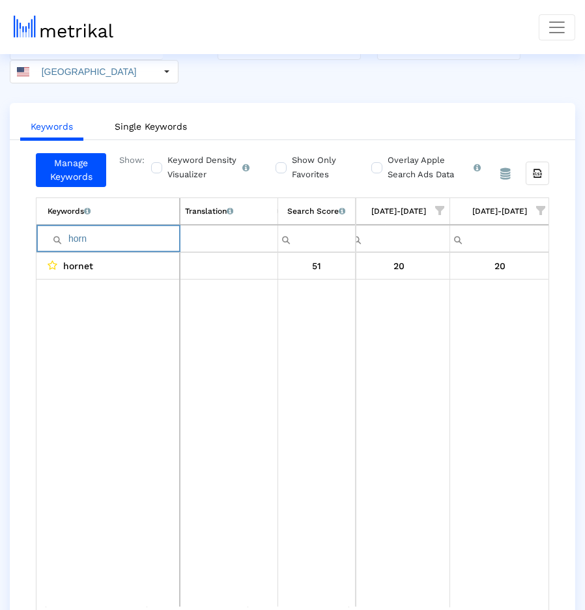
scroll to position [0, 798]
type input "horn"
click at [158, 243] on input "horn" at bounding box center [114, 239] width 132 height 22
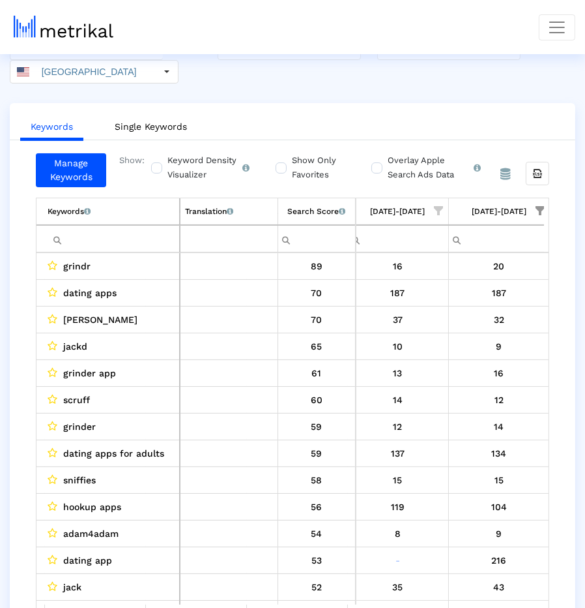
click at [540, 207] on span "Show filter options for column '09/07/25-09/13/25'" at bounding box center [540, 210] width 9 height 9
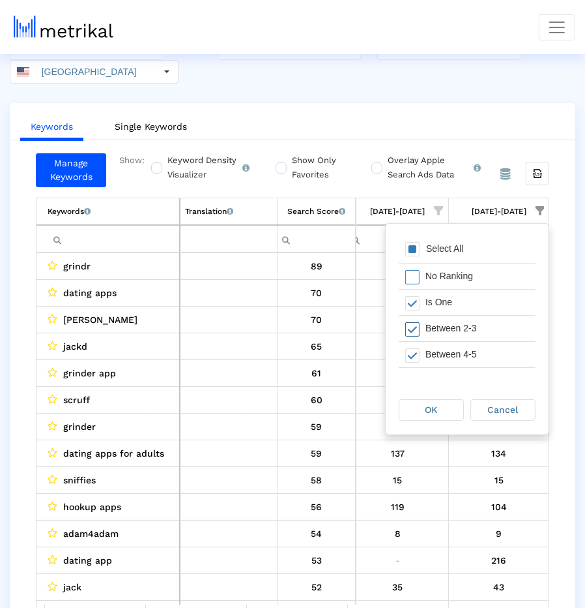
scroll to position [49, 0]
click at [456, 357] on div "Between 11-20" at bounding box center [477, 357] width 117 height 25
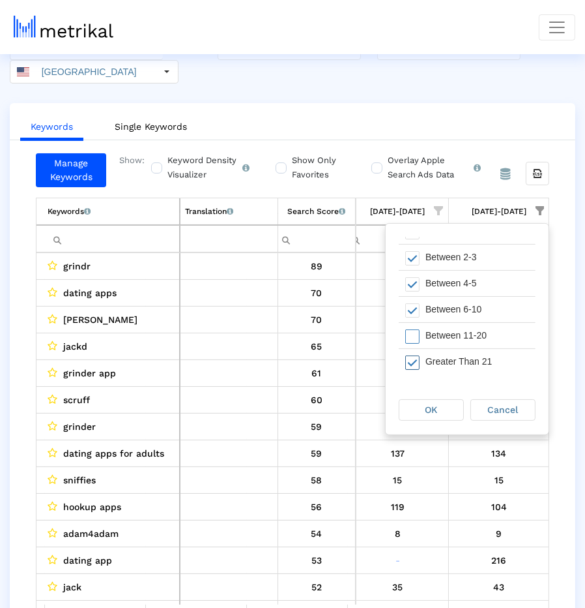
scroll to position [69, 0]
click at [454, 368] on div "Greater Than 21" at bounding box center [477, 363] width 117 height 25
click at [449, 410] on div "OK" at bounding box center [432, 410] width 64 height 20
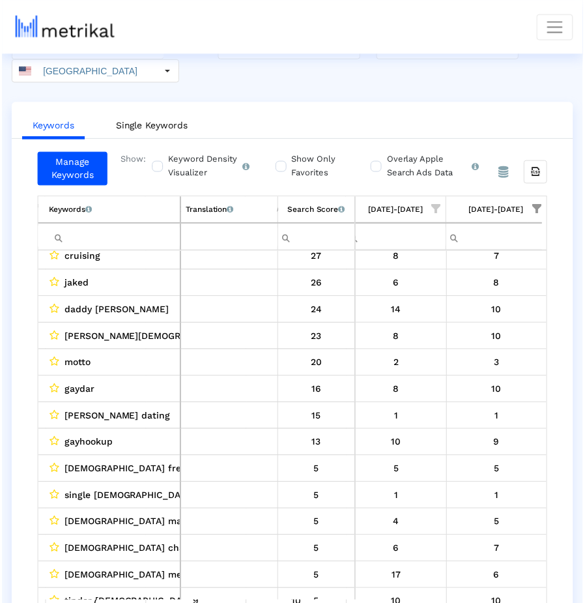
scroll to position [0, 0]
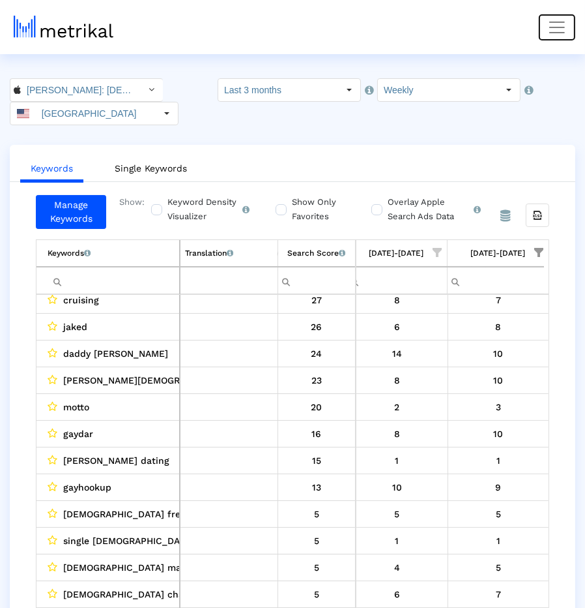
click at [552, 37] on button "Toggle navigation" at bounding box center [557, 27] width 37 height 26
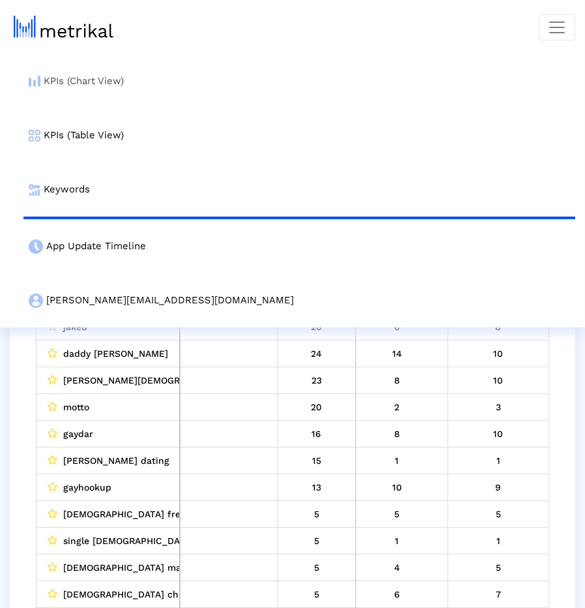
click at [329, 89] on link "KPIs (Chart View)" at bounding box center [299, 81] width 552 height 54
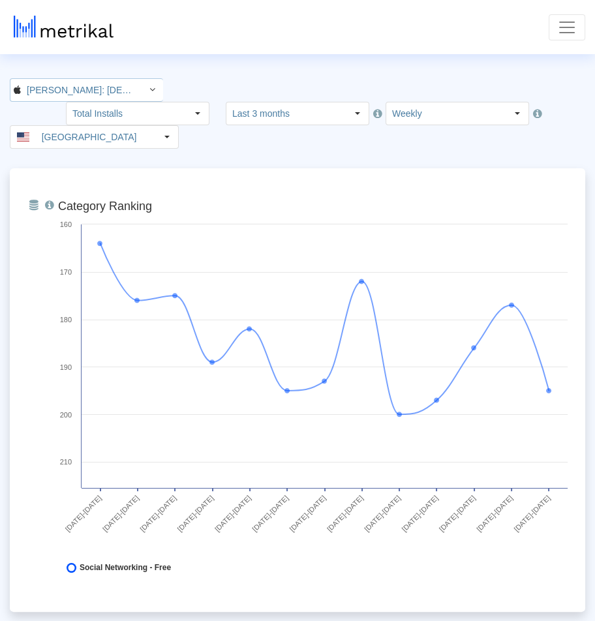
click at [61, 92] on input "[PERSON_NAME]: [DEMOGRAPHIC_DATA] Dating & Chat < 6446289426 >" at bounding box center [79, 90] width 117 height 22
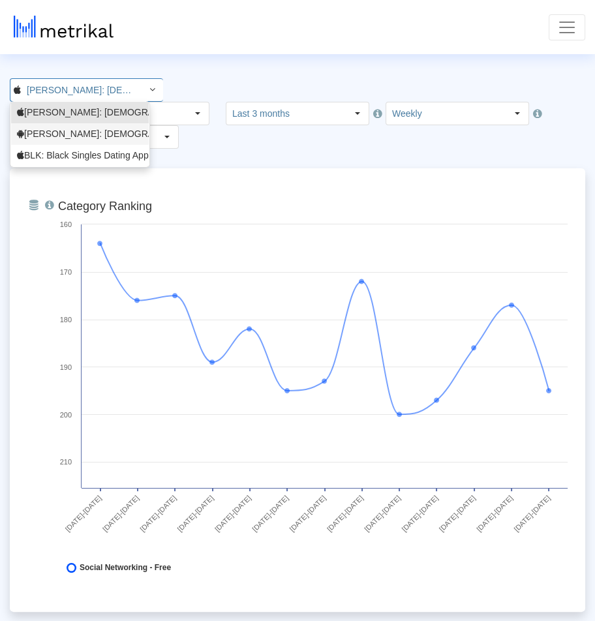
click at [53, 140] on div "Archer: Gay Dating & Gay Chat <com.archerapp.archer>" at bounding box center [80, 134] width 126 height 12
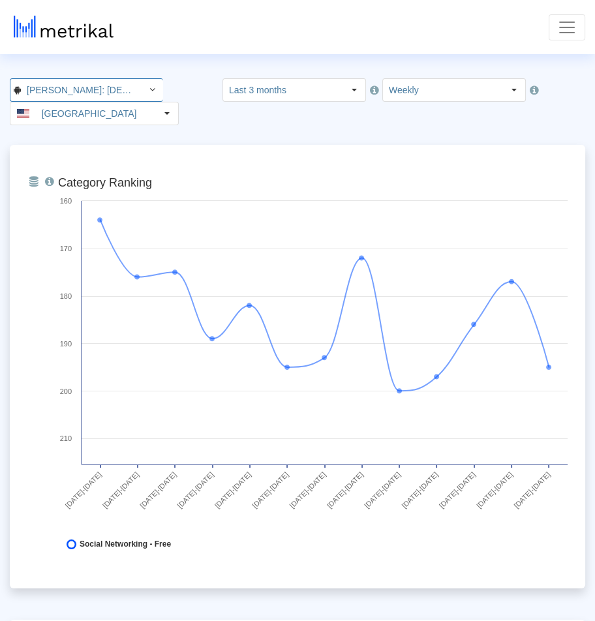
scroll to position [0, 137]
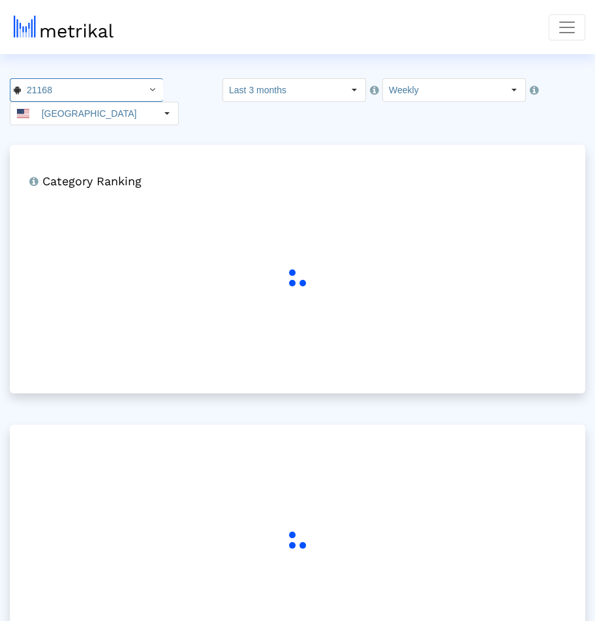
click at [83, 145] on div "Category Ranking Ranking of the app in the Overall and Category Charts." at bounding box center [297, 269] width 575 height 248
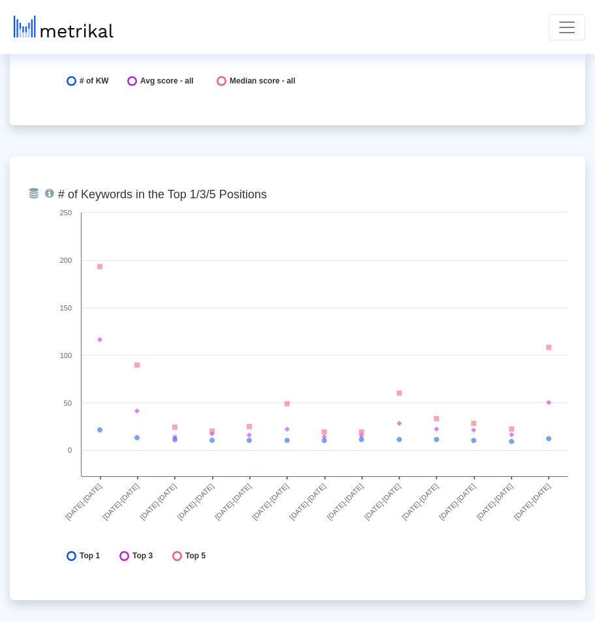
scroll to position [3793, 0]
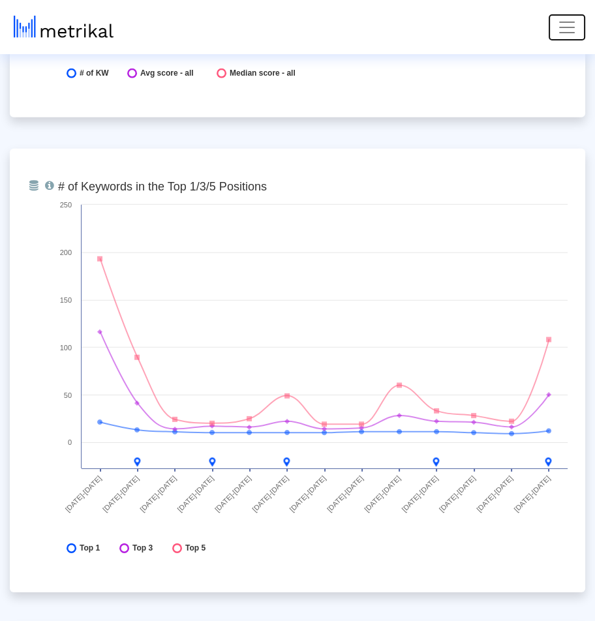
click at [571, 24] on span "Toggle navigation" at bounding box center [567, 28] width 20 height 20
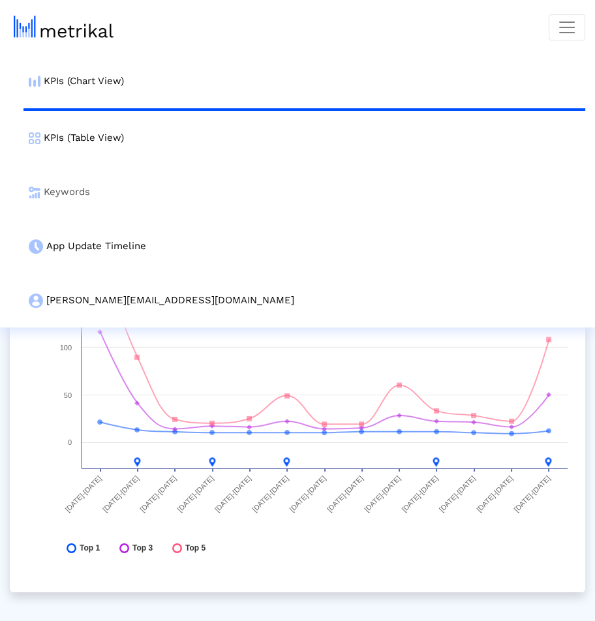
click at [157, 186] on link "Keywords" at bounding box center [303, 192] width 561 height 54
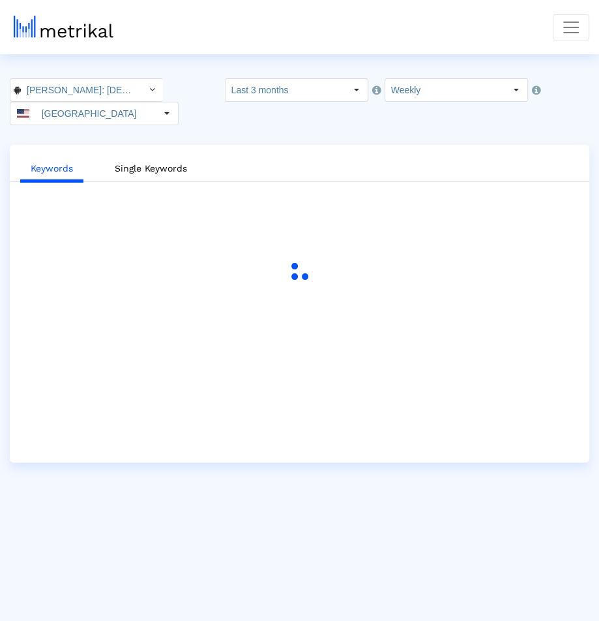
click at [475, 151] on ul "Keywords Single Keywords" at bounding box center [300, 166] width 580 height 31
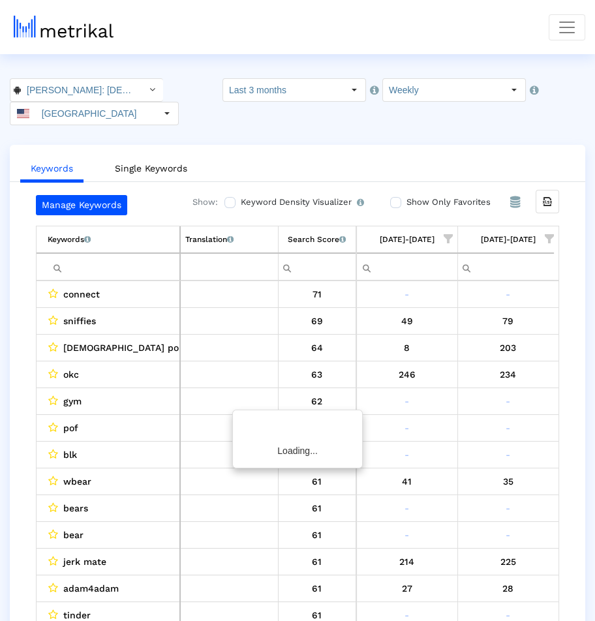
scroll to position [0, 1115]
click at [545, 234] on span "Show filter options for column '09/07/25-09/13/25'" at bounding box center [544, 238] width 9 height 9
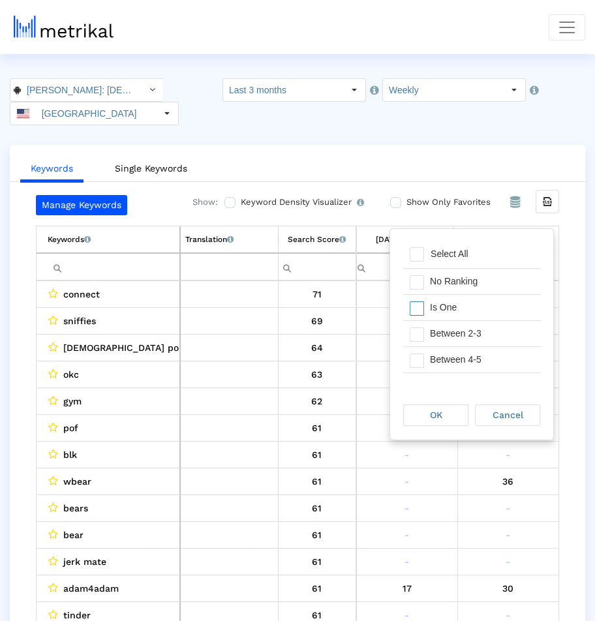
click at [471, 310] on div "Is One" at bounding box center [481, 307] width 117 height 25
click at [469, 347] on div "Between 4-5" at bounding box center [481, 359] width 117 height 25
click at [471, 318] on div "Is One" at bounding box center [481, 307] width 117 height 25
click at [470, 321] on div "Between 2-3" at bounding box center [481, 333] width 117 height 25
click at [470, 304] on div "Is One" at bounding box center [481, 307] width 117 height 25
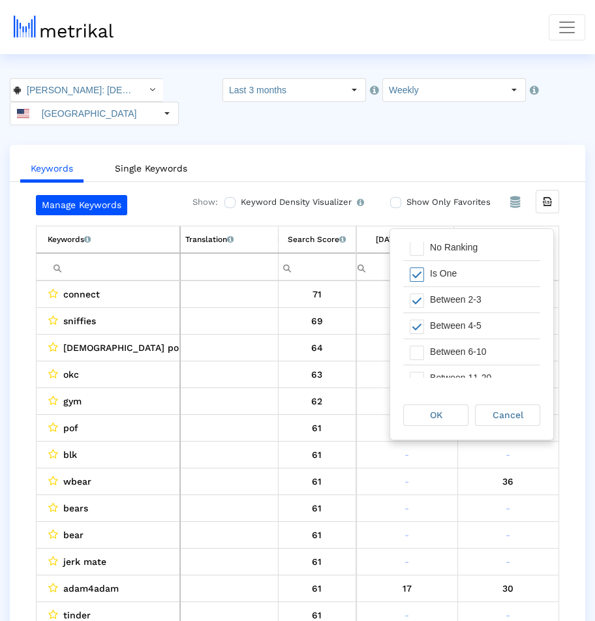
scroll to position [43, 0]
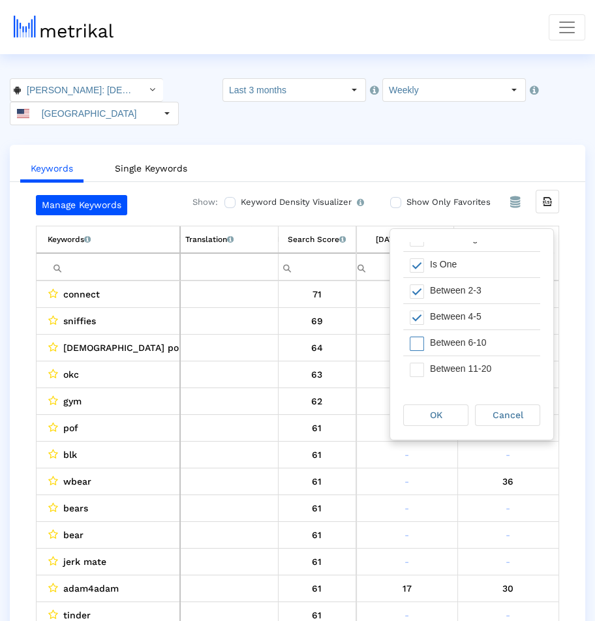
click at [467, 333] on div "Between 6-10" at bounding box center [481, 342] width 117 height 25
click at [449, 409] on div "OK" at bounding box center [436, 415] width 64 height 20
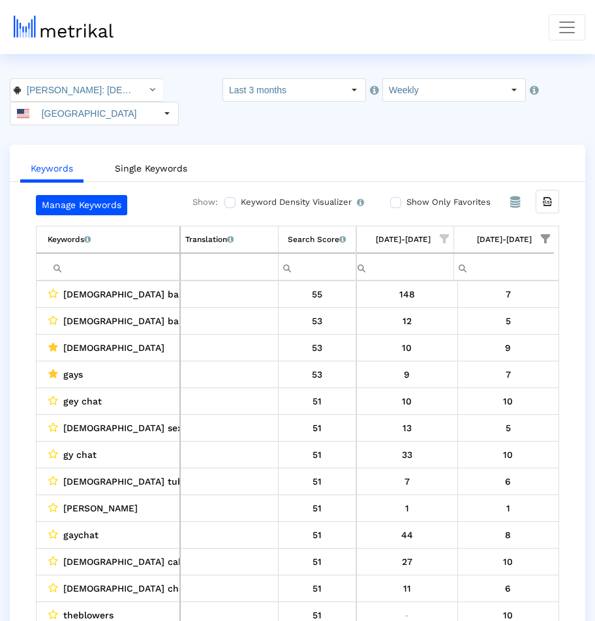
click at [426, 195] on label "Show Only Favorites" at bounding box center [446, 202] width 87 height 14
click at [398, 198] on input "Show Only Favorites" at bounding box center [394, 202] width 8 height 8
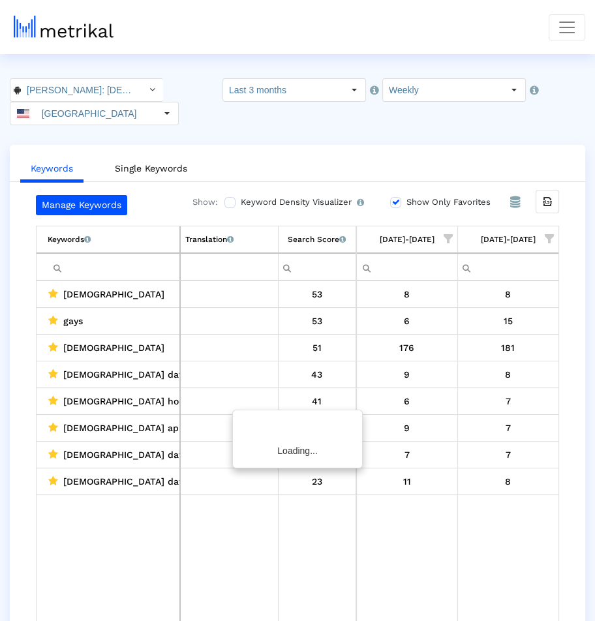
scroll to position [0, 1111]
click at [398, 198] on input "Show Only Favorites" at bounding box center [394, 202] width 8 height 8
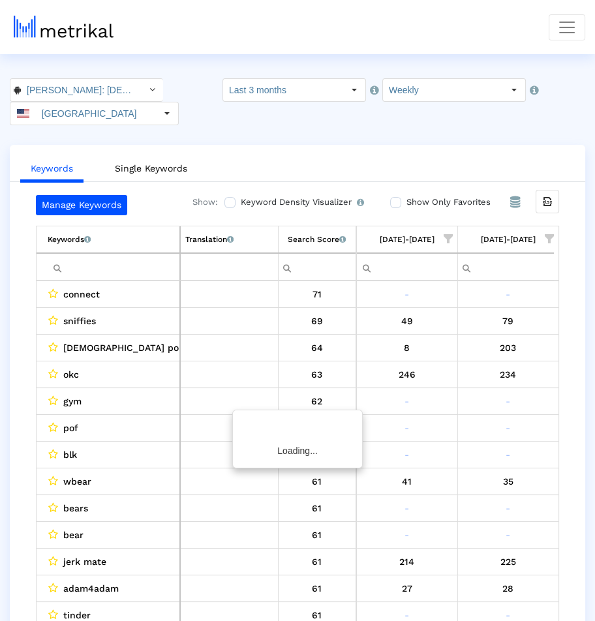
scroll to position [0, 1115]
click at [547, 234] on span "Show filter options for column '09/07/25-09/13/25'" at bounding box center [544, 238] width 9 height 9
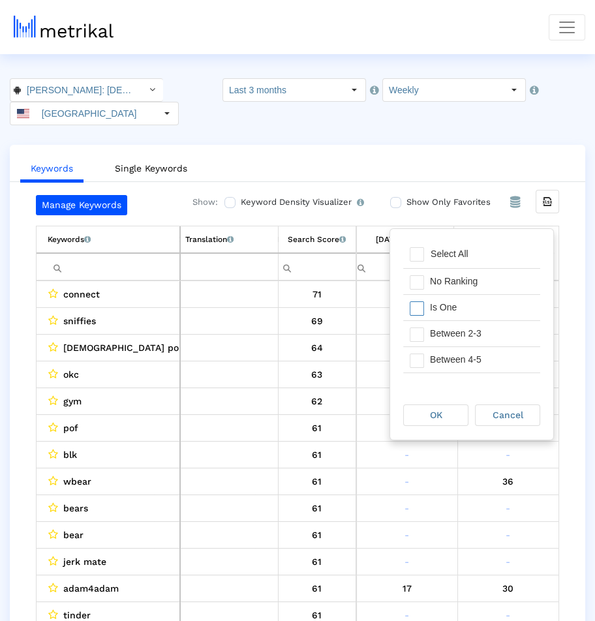
click at [476, 298] on div "Is One" at bounding box center [481, 307] width 117 height 25
click at [475, 323] on div "Between 2-3" at bounding box center [481, 333] width 117 height 25
click at [475, 348] on div "Between 4-5" at bounding box center [481, 359] width 117 height 25
click at [461, 350] on div "Between 6-10" at bounding box center [481, 358] width 117 height 25
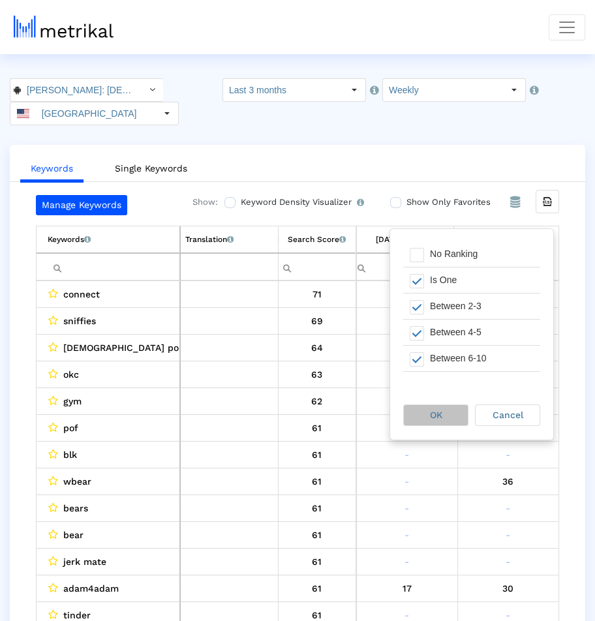
click at [445, 405] on div "OK" at bounding box center [436, 415] width 64 height 20
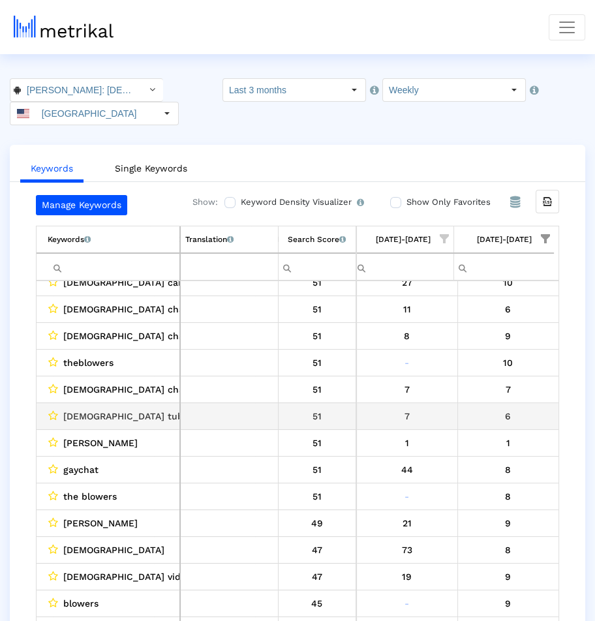
scroll to position [205, 1115]
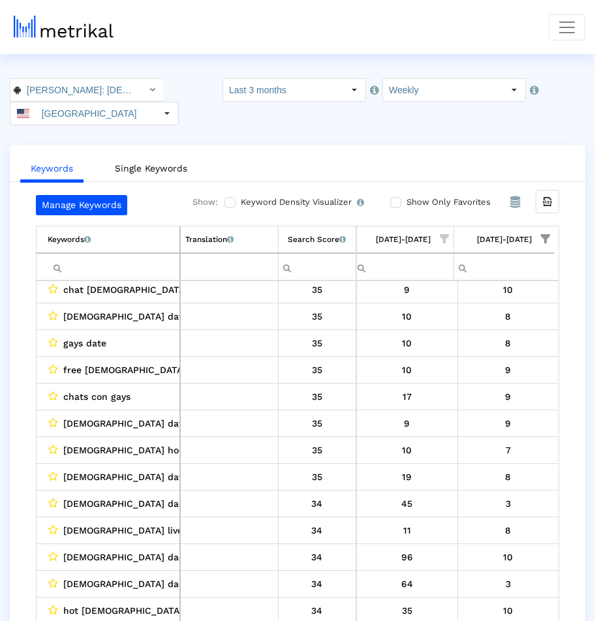
click at [114, 256] on input "Filter cell" at bounding box center [114, 267] width 132 height 22
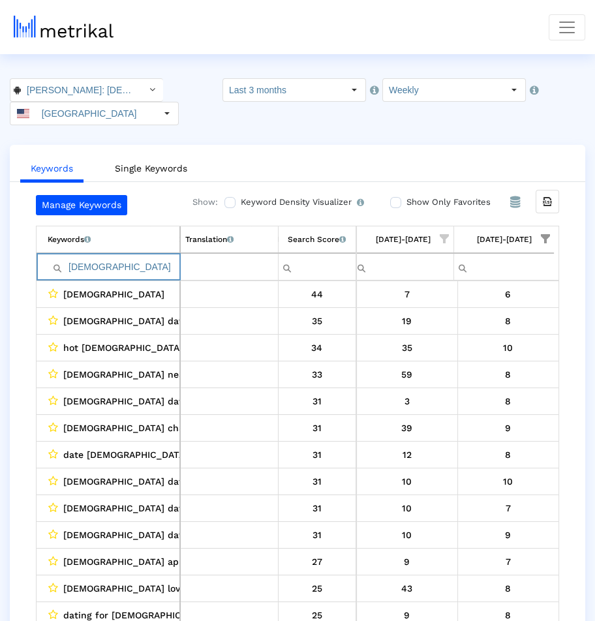
type input "gay men"
click at [78, 366] on span "gay men near me" at bounding box center [133, 374] width 141 height 17
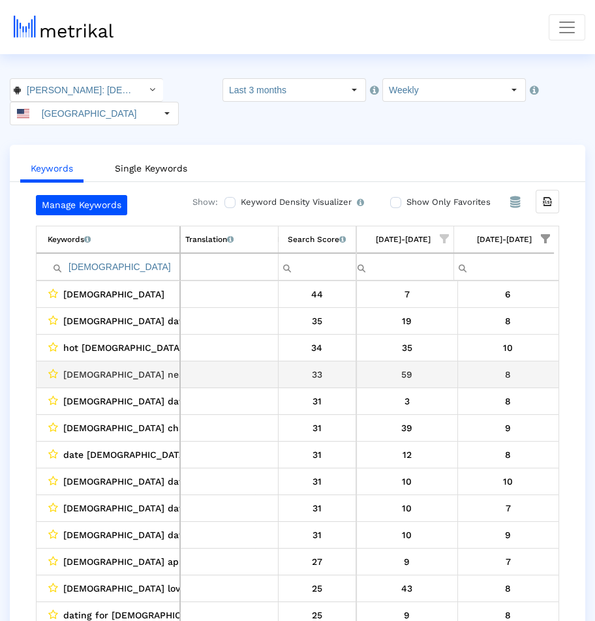
click at [70, 366] on span "gay men near me" at bounding box center [133, 374] width 141 height 17
drag, startPoint x: 70, startPoint y: 344, endPoint x: 132, endPoint y: 344, distance: 61.3
click at [132, 366] on span "gay men near me" at bounding box center [133, 374] width 141 height 17
copy span "gay men near me"
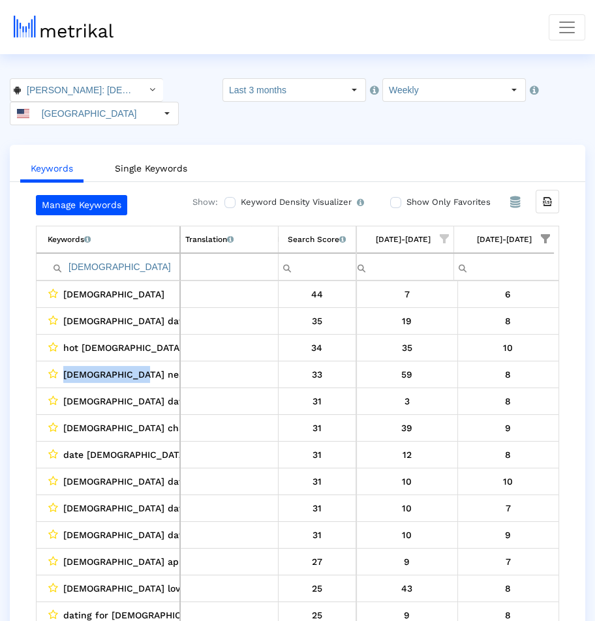
click at [544, 234] on span "Show filter options for column '09/07/25-09/13/25'" at bounding box center [544, 238] width 9 height 9
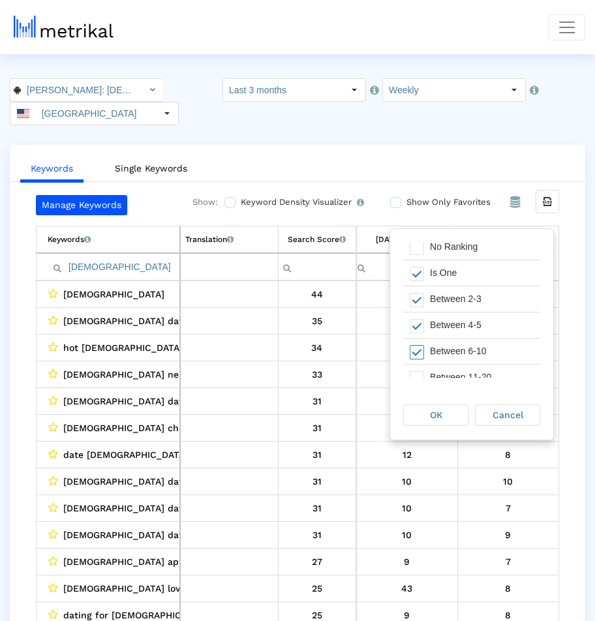
click at [488, 346] on div "Between 6-10" at bounding box center [481, 350] width 117 height 25
click at [462, 414] on div "OK" at bounding box center [436, 415] width 64 height 20
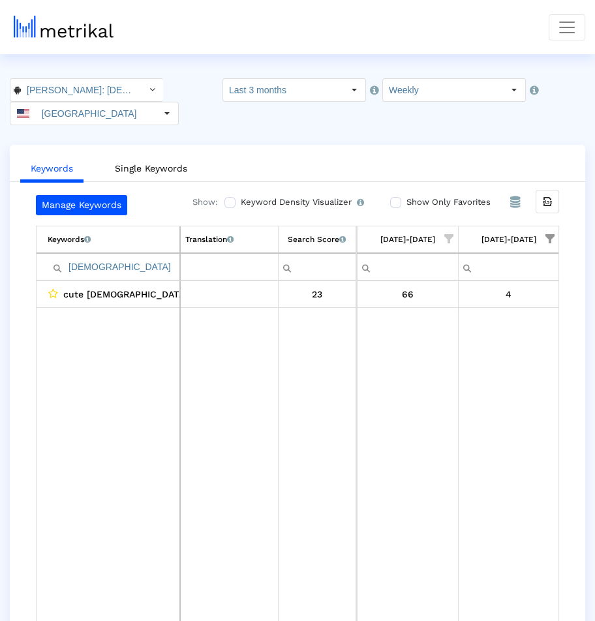
click at [143, 256] on input "gay men" at bounding box center [114, 267] width 132 height 22
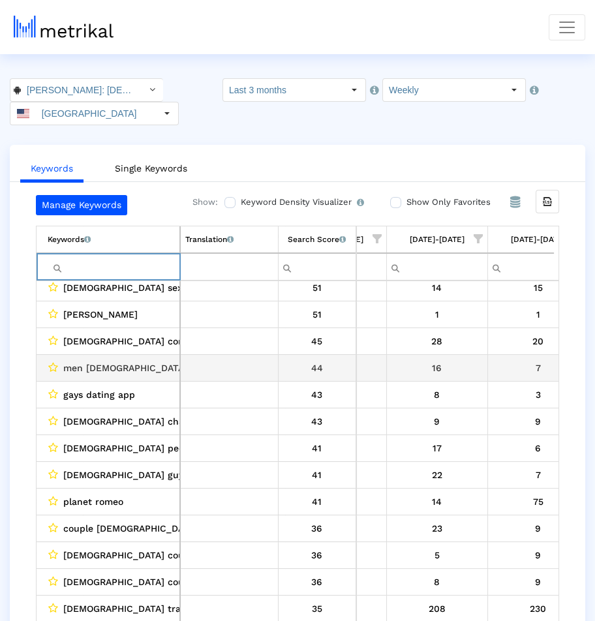
scroll to position [0, 841]
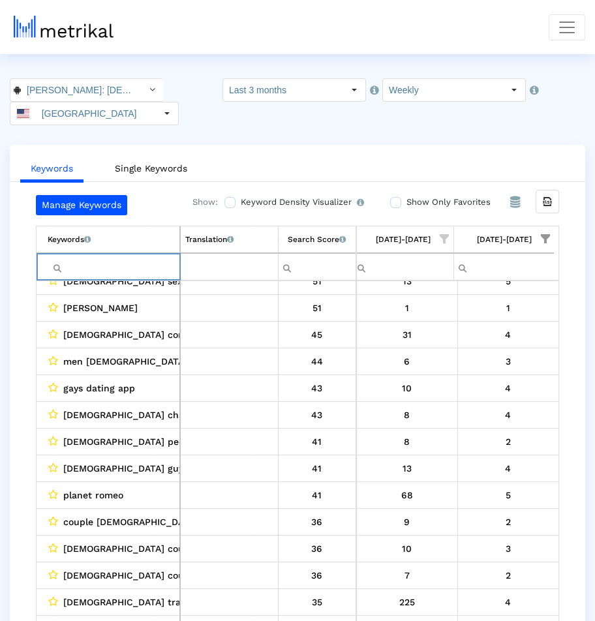
click at [76, 433] on span "gay people" at bounding box center [130, 441] width 134 height 17
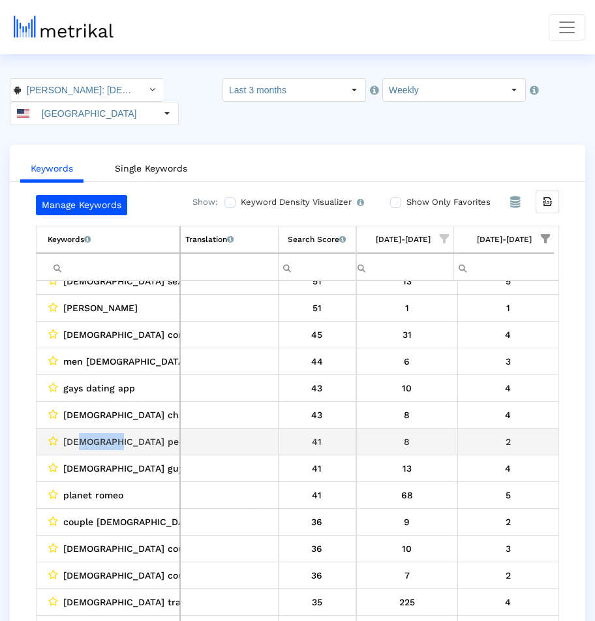
drag, startPoint x: 76, startPoint y: 413, endPoint x: 90, endPoint y: 413, distance: 14.3
click at [90, 433] on span "gay people" at bounding box center [130, 441] width 134 height 17
drag, startPoint x: 90, startPoint y: 413, endPoint x: 70, endPoint y: 413, distance: 19.6
click at [70, 433] on span "gay people" at bounding box center [130, 441] width 134 height 17
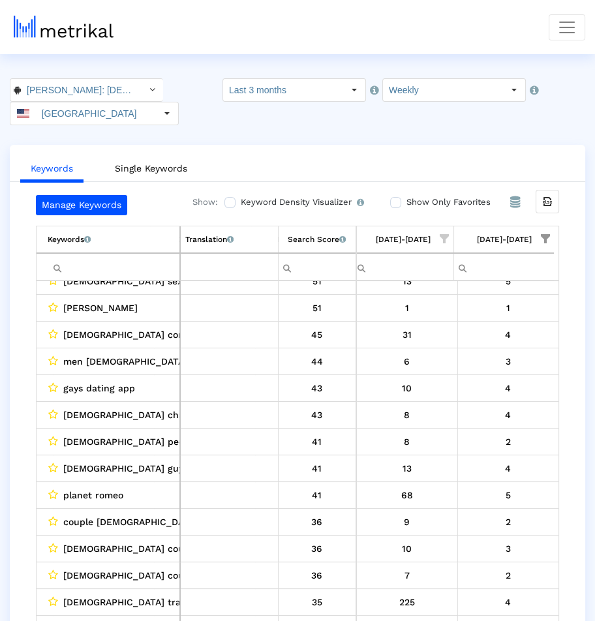
click at [501, 449] on td "4" at bounding box center [507, 468] width 101 height 27
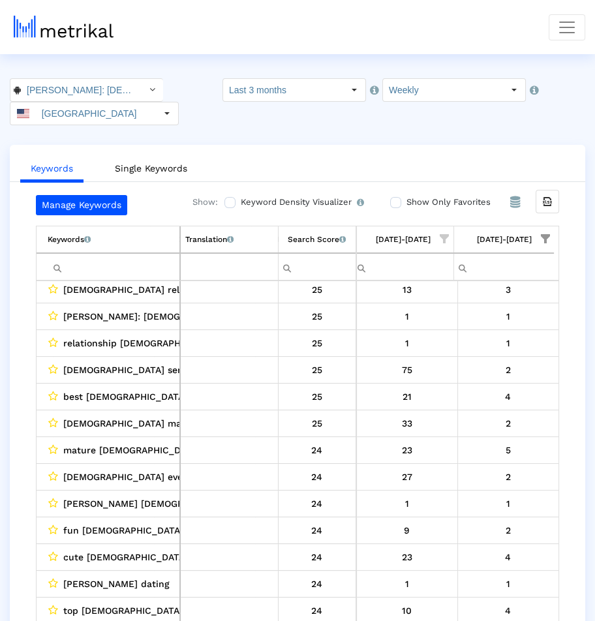
click at [116, 256] on input "Filter cell" at bounding box center [114, 267] width 132 height 22
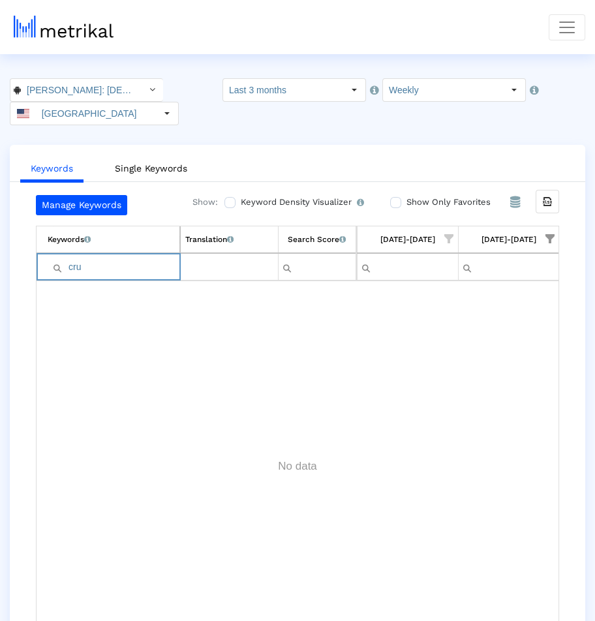
type input "cru"
click at [545, 234] on span "Show filter options for column '09/07/25-09/13/25'" at bounding box center [549, 238] width 9 height 9
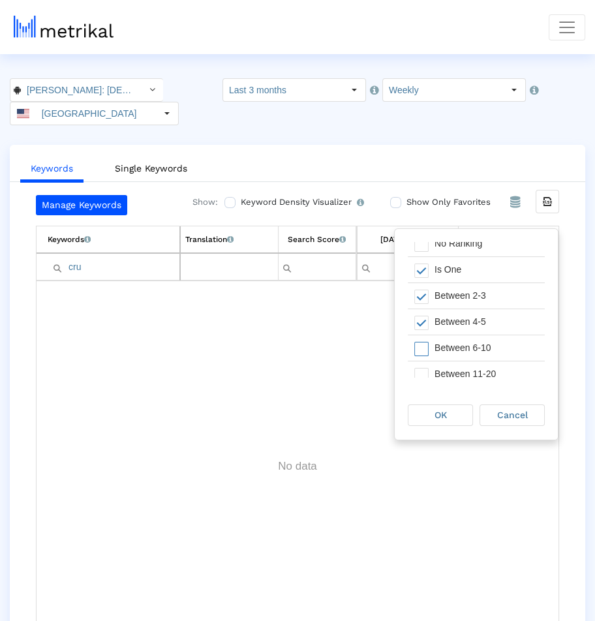
click at [488, 348] on div "Between 6-10" at bounding box center [486, 347] width 117 height 25
click at [456, 428] on div "OK Cancel" at bounding box center [475, 416] width 163 height 50
click at [456, 419] on div "OK" at bounding box center [440, 415] width 64 height 20
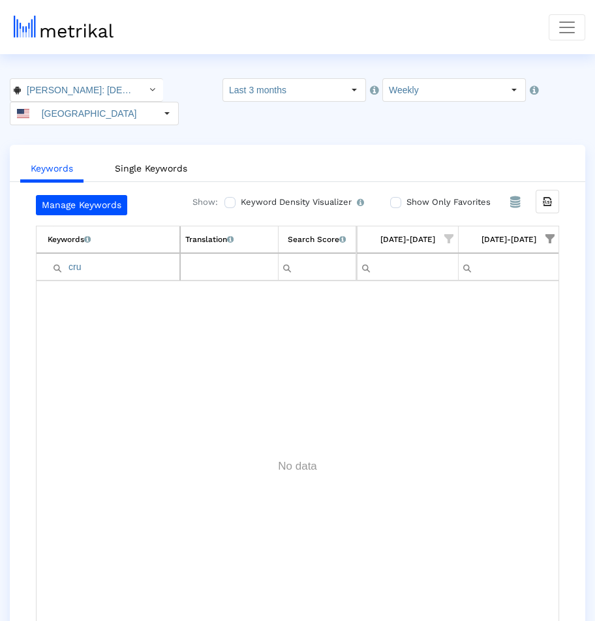
click at [546, 234] on span "Show filter options for column '09/07/25-09/13/25'" at bounding box center [549, 238] width 9 height 9
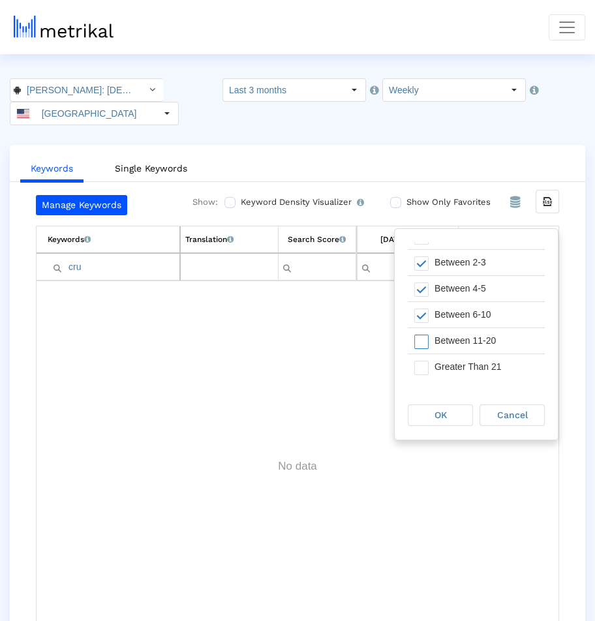
click at [464, 328] on div "Between 11-20" at bounding box center [486, 340] width 117 height 25
click at [448, 424] on div "OK" at bounding box center [440, 415] width 64 height 20
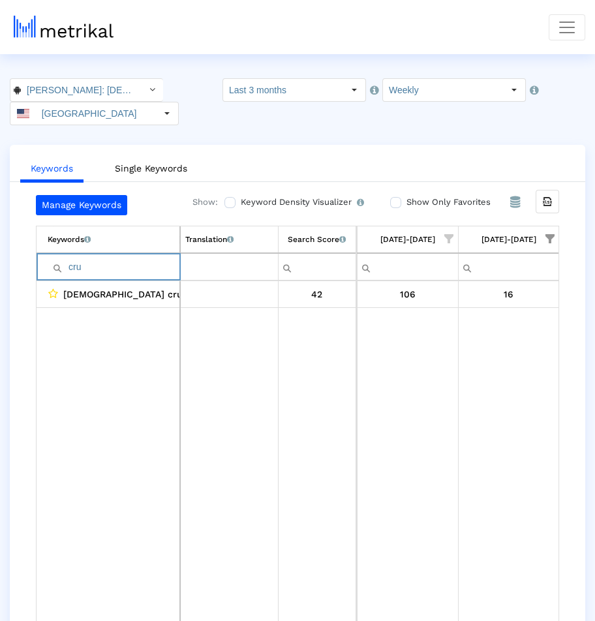
click at [146, 256] on input "cru" at bounding box center [114, 267] width 132 height 22
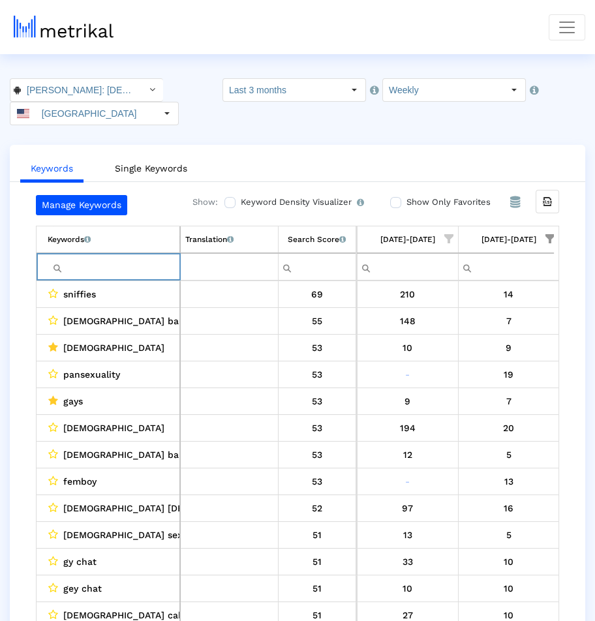
click at [546, 234] on span "Show filter options for column '09/07/25-09/13/25'" at bounding box center [549, 238] width 9 height 9
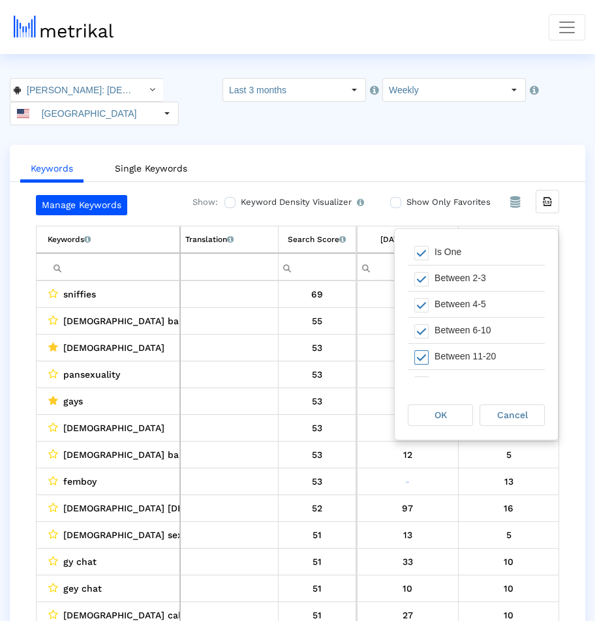
click at [486, 346] on div "Between 11-20" at bounding box center [486, 356] width 117 height 25
click at [456, 326] on div "Between 6-10" at bounding box center [486, 329] width 117 height 25
click at [447, 414] on div "OK" at bounding box center [440, 415] width 64 height 20
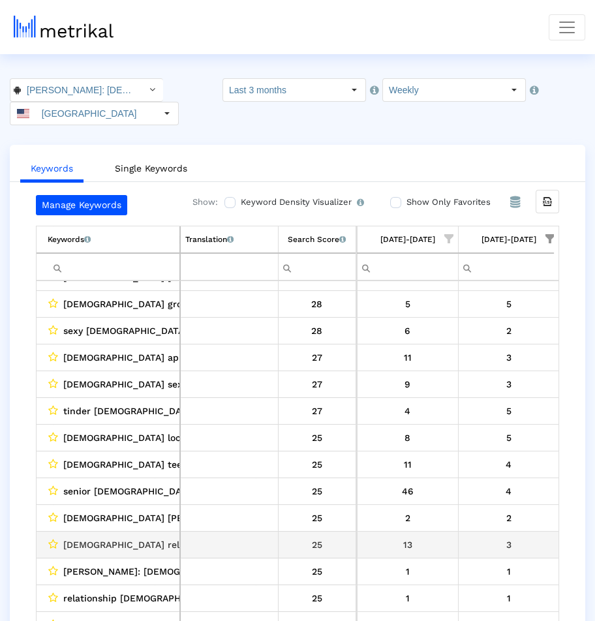
click at [121, 449] on span "gay relationships" at bounding box center [144, 544] width 162 height 17
drag, startPoint x: 121, startPoint y: 514, endPoint x: 83, endPoint y: 512, distance: 38.5
click at [83, 449] on span "gay relationships" at bounding box center [144, 544] width 162 height 17
copy span "gay relationships"
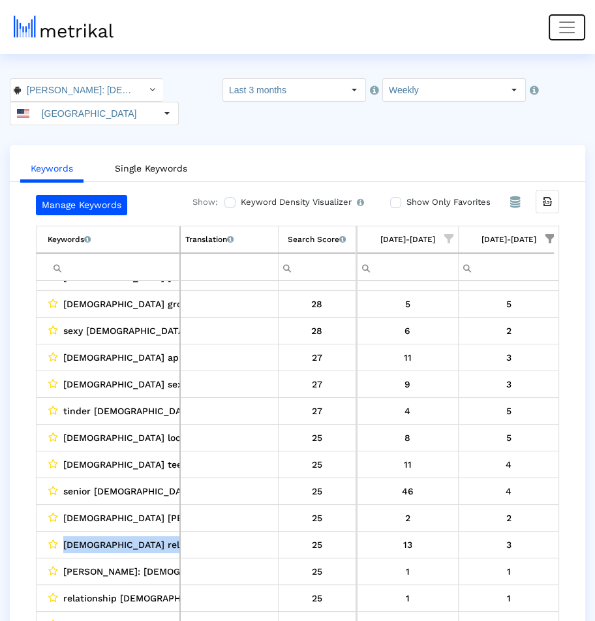
click at [563, 29] on span "Toggle navigation" at bounding box center [567, 28] width 20 height 20
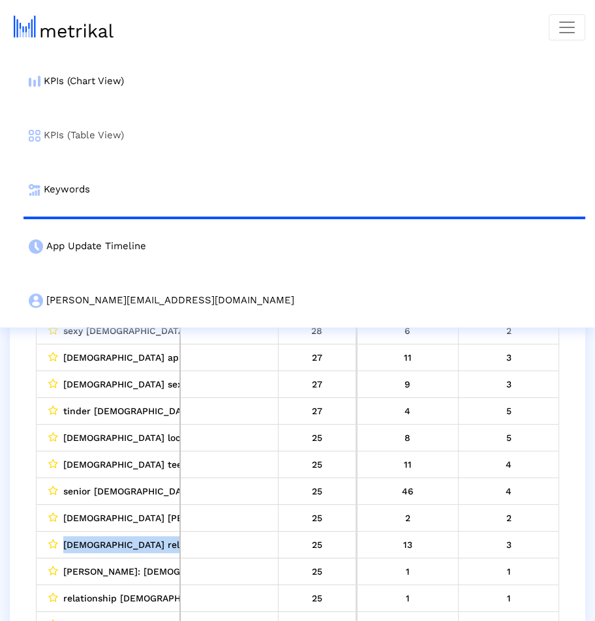
click at [372, 153] on link "KPIs (Table View)" at bounding box center [303, 135] width 561 height 54
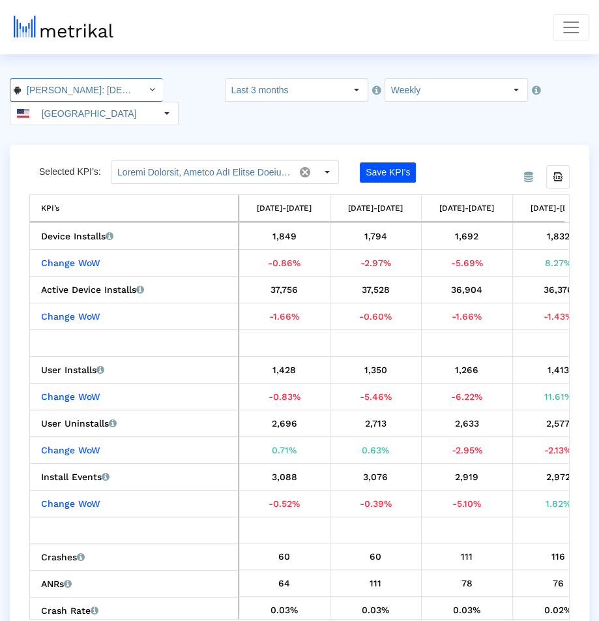
click at [120, 91] on input "Archer: Gay Dating & Gay Chat < com.archerapp.archer >" at bounding box center [79, 90] width 117 height 22
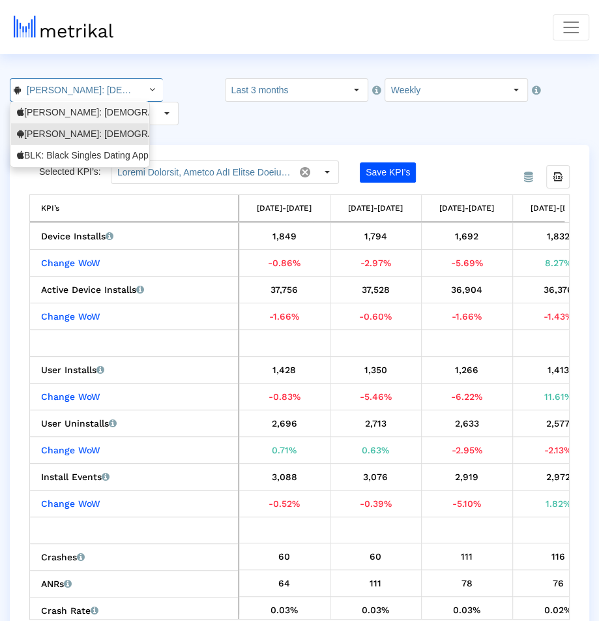
click at [113, 115] on div "Archer: Gay Dating & Chat <6446289426>" at bounding box center [80, 112] width 126 height 12
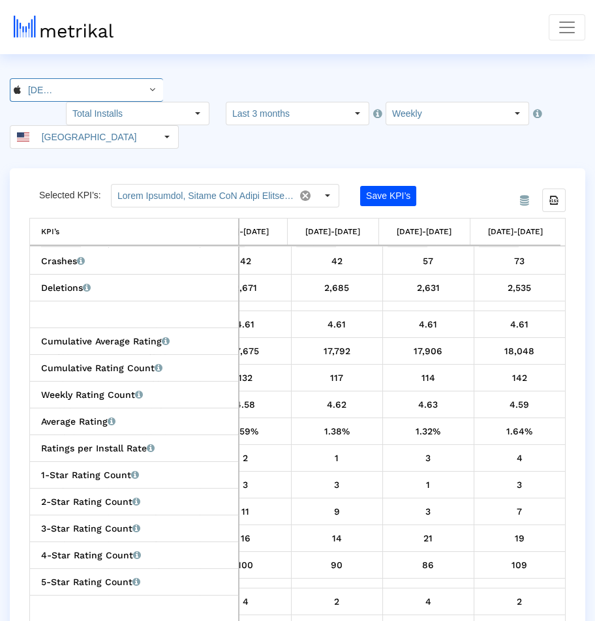
scroll to position [730, 864]
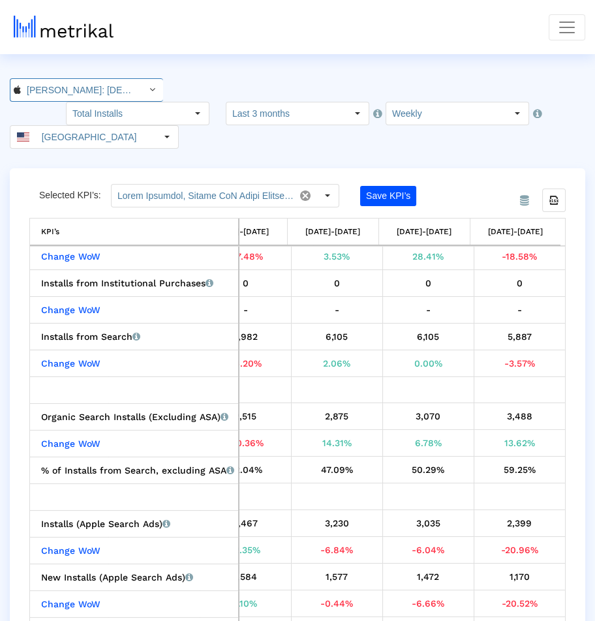
scroll to position [0, 79]
click at [565, 8] on nav "KPIs (Chart View) KPIs (Table View) Keywords App Update Timeline archer@shyftup…" at bounding box center [297, 27] width 595 height 54
click at [565, 23] on span "Toggle navigation" at bounding box center [567, 28] width 20 height 20
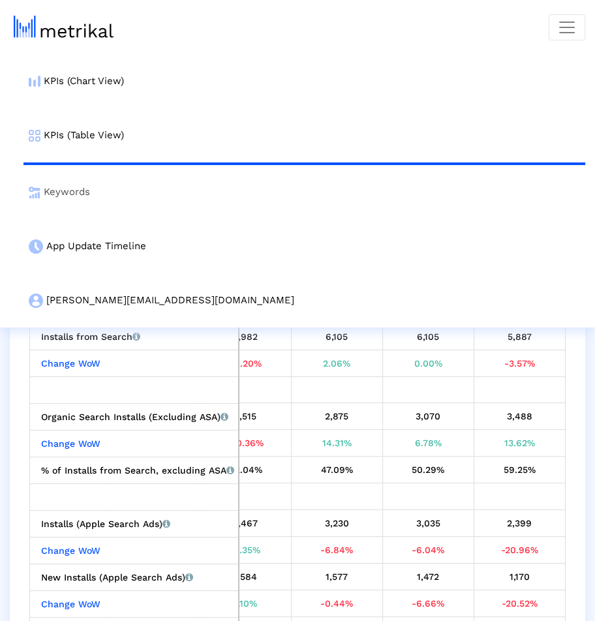
click at [160, 192] on link "Keywords" at bounding box center [303, 192] width 561 height 54
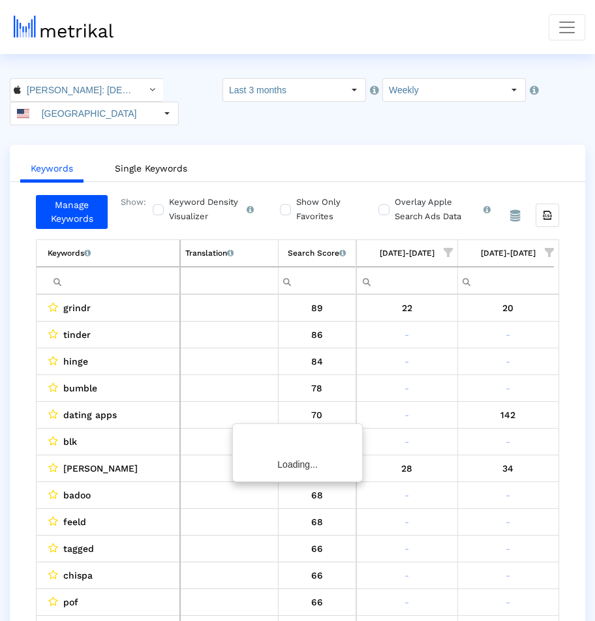
scroll to position [0, 1115]
click at [136, 270] on input "Filter cell" at bounding box center [114, 281] width 132 height 22
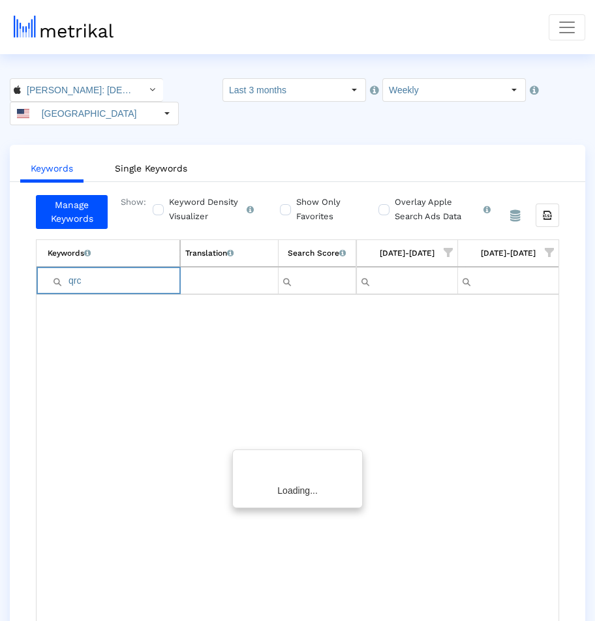
scroll to position [0, 1111]
type input "q"
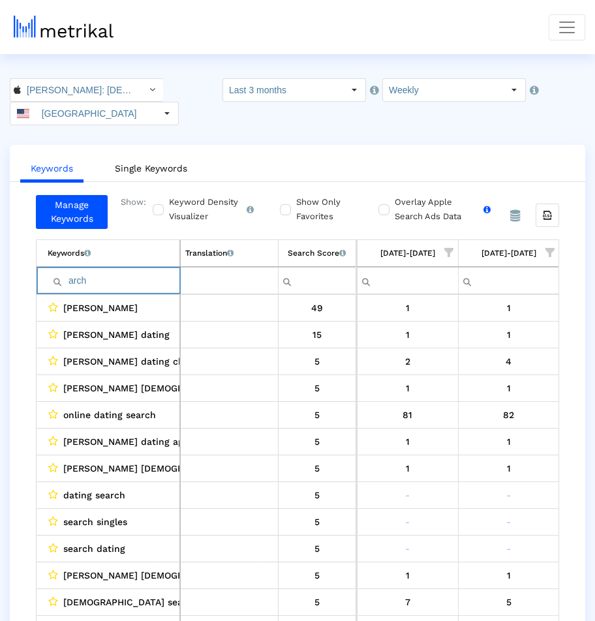
type input "arch"
click at [391, 195] on label "Overlay Apple Search Ads Data Turn this on to view Apple Search Ads metrics (in…" at bounding box center [440, 209] width 99 height 29
click at [387, 198] on input "Overlay Apple Search Ads Data Turn this on to view Apple Search Ads metrics (in…" at bounding box center [382, 202] width 8 height 8
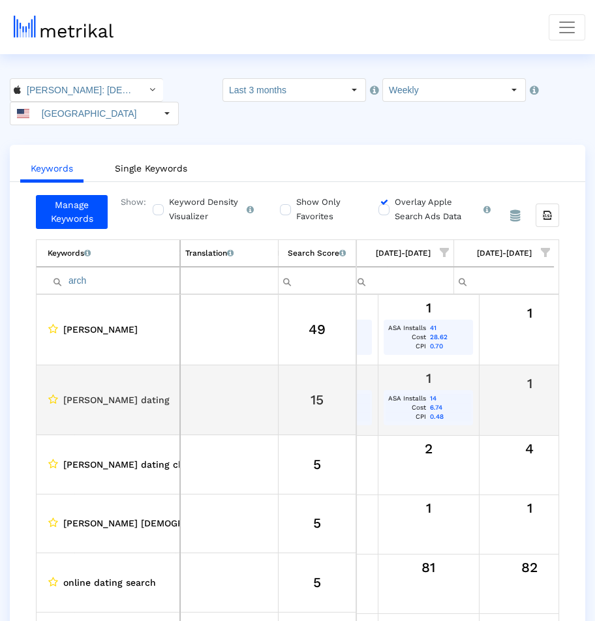
scroll to position [0, 1090]
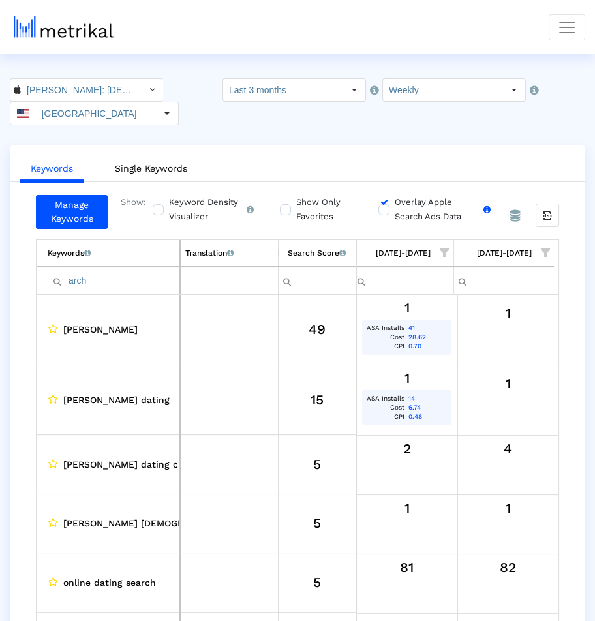
click at [391, 195] on label "Overlay Apple Search Ads Data Turn this on to view Apple Search Ads metrics (in…" at bounding box center [440, 209] width 99 height 29
click at [387, 198] on input "Overlay Apple Search Ads Data Turn this on to view Apple Search Ads metrics (in…" at bounding box center [382, 202] width 8 height 8
checkbox input "false"
